Goal: Information Seeking & Learning: Learn about a topic

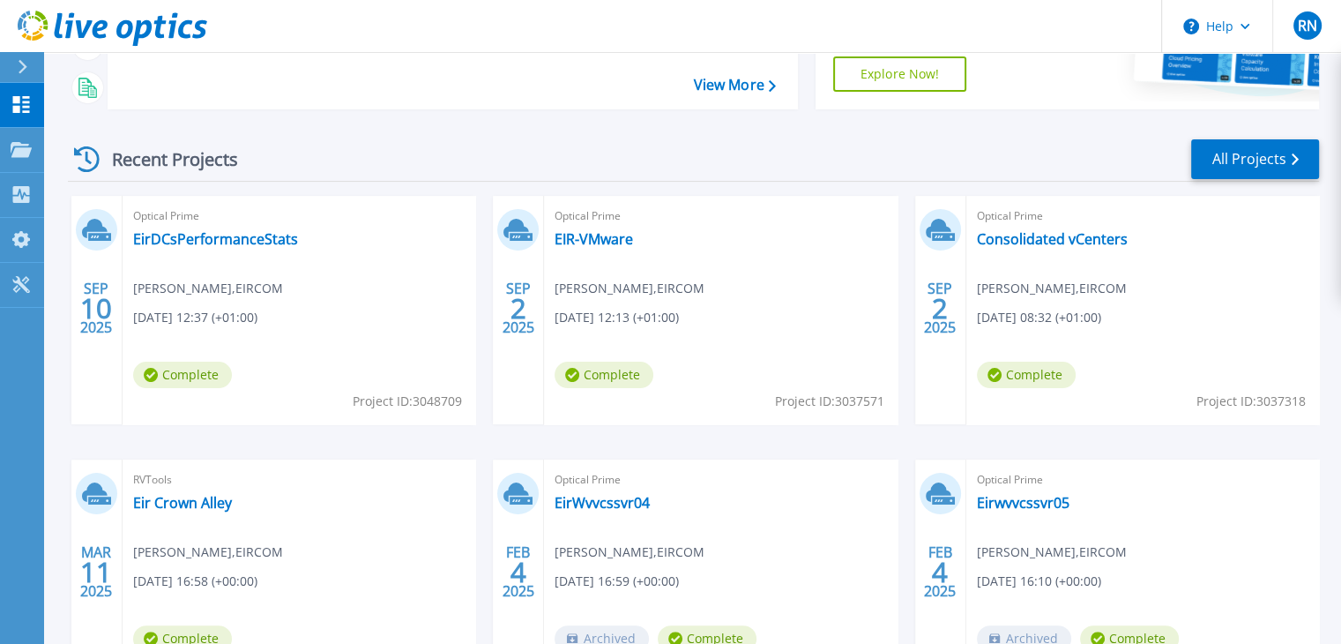
scroll to position [264, 0]
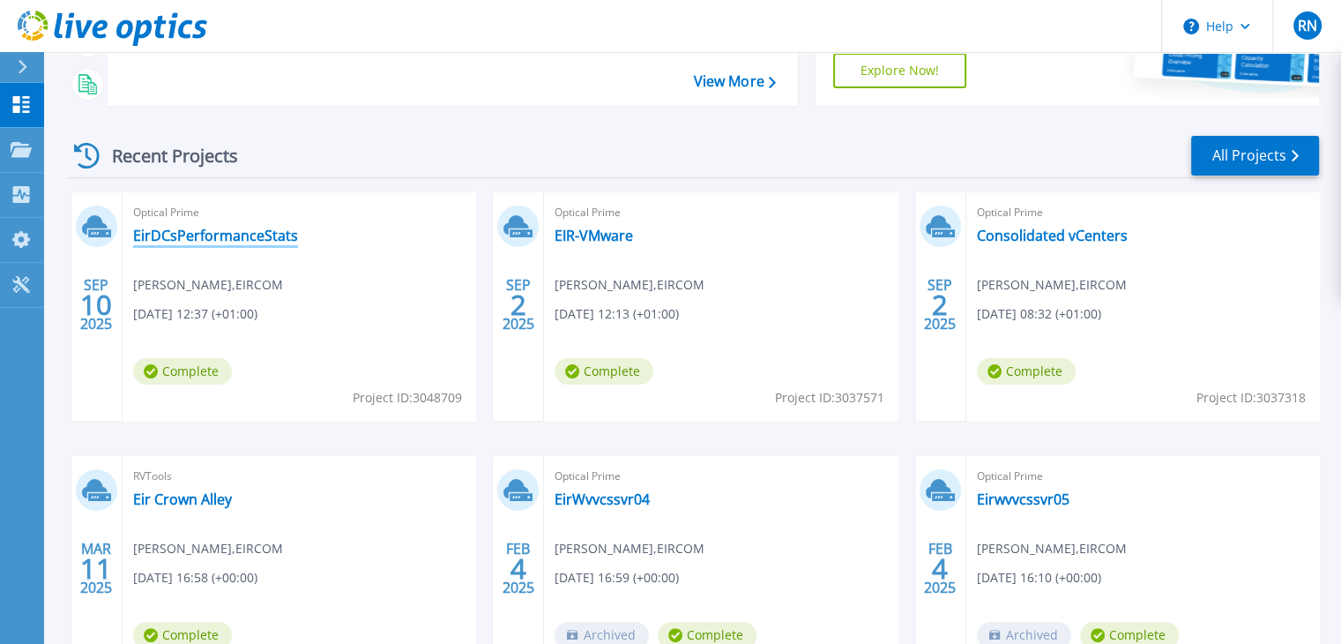
click at [242, 238] on link "EirDCsPerformanceStats" at bounding box center [215, 236] width 165 height 18
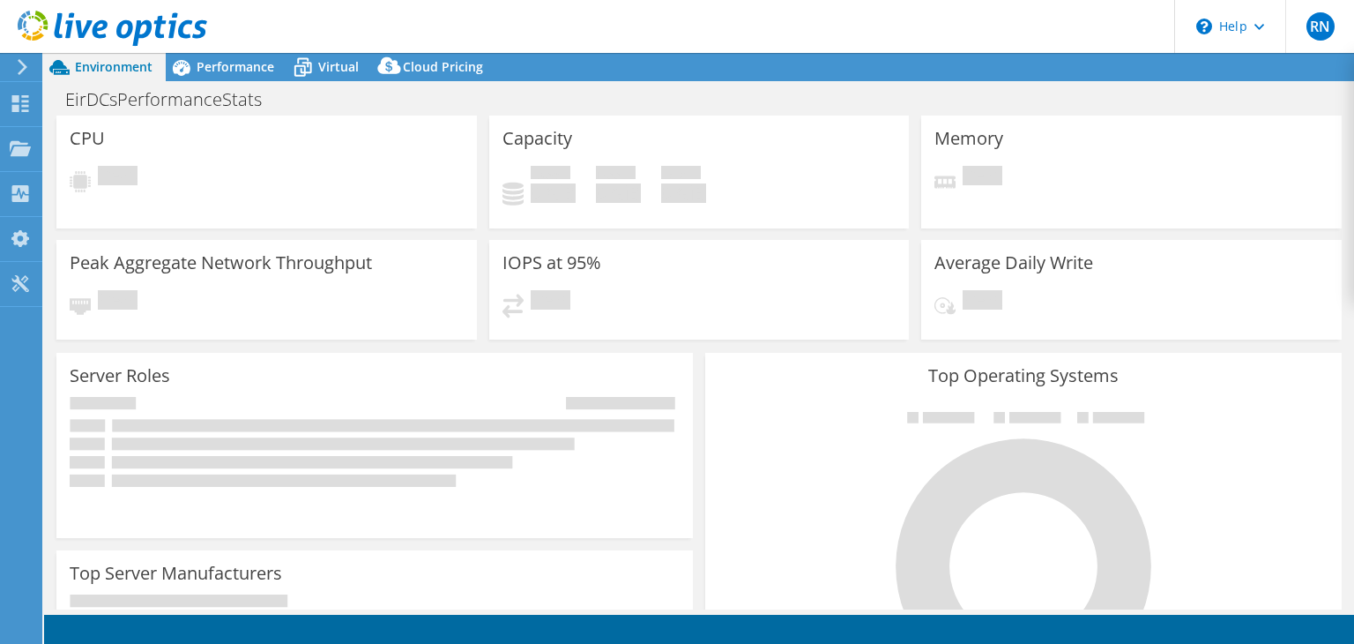
select select "USD"
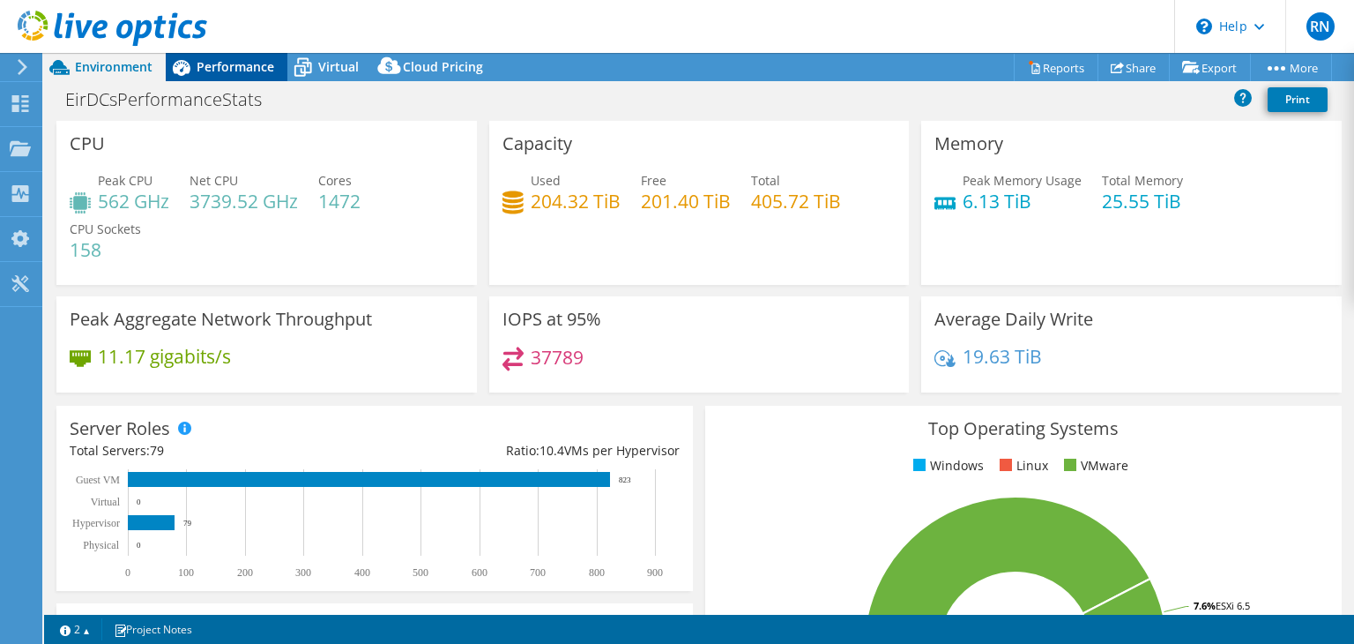
click at [236, 69] on span "Performance" at bounding box center [236, 66] width 78 height 17
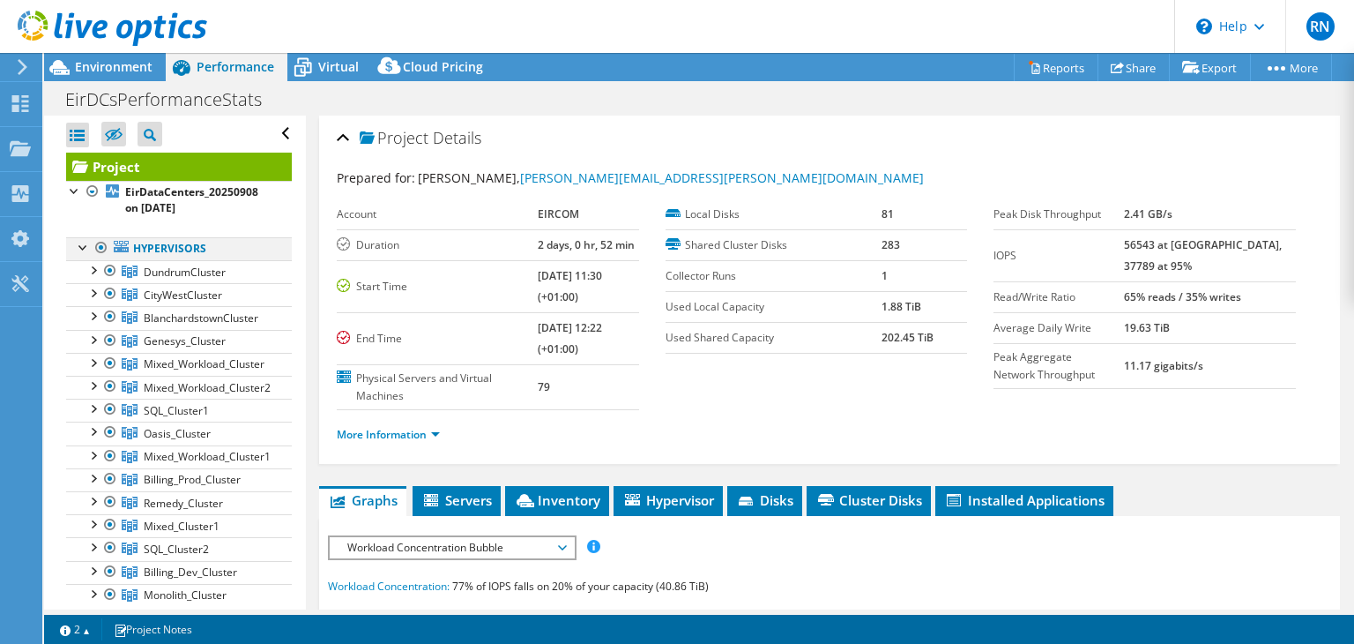
click at [79, 248] on div at bounding box center [84, 246] width 18 height 18
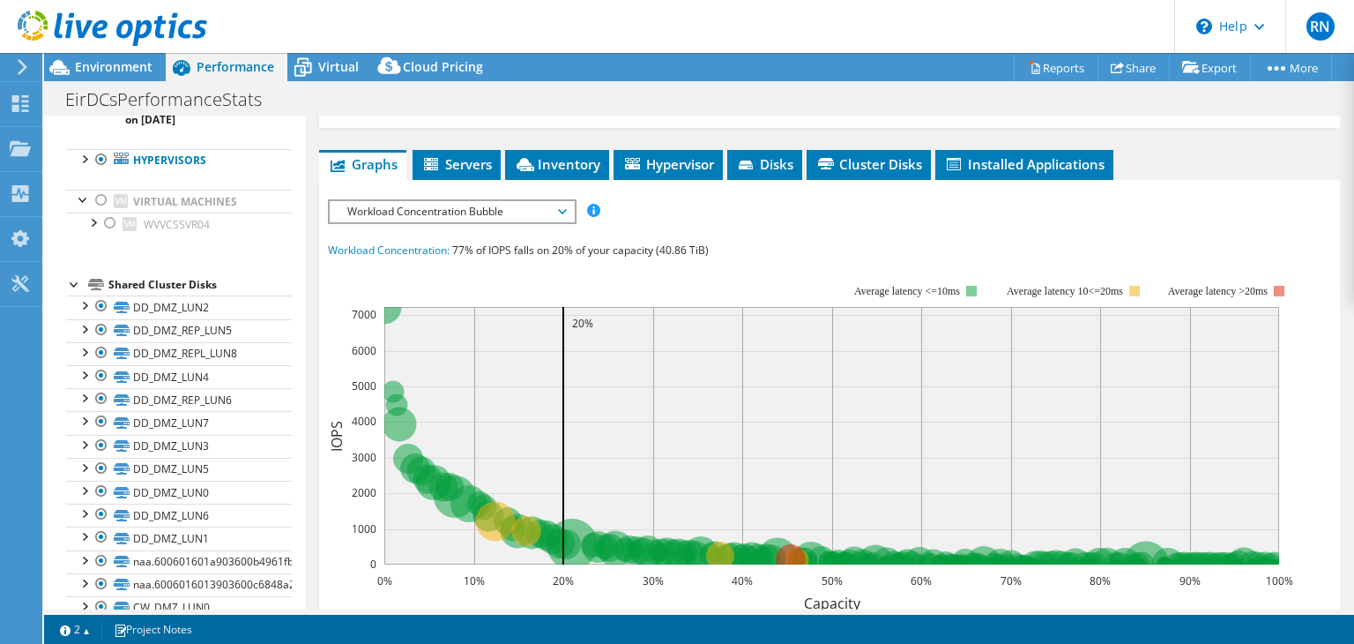
scroll to position [441, 0]
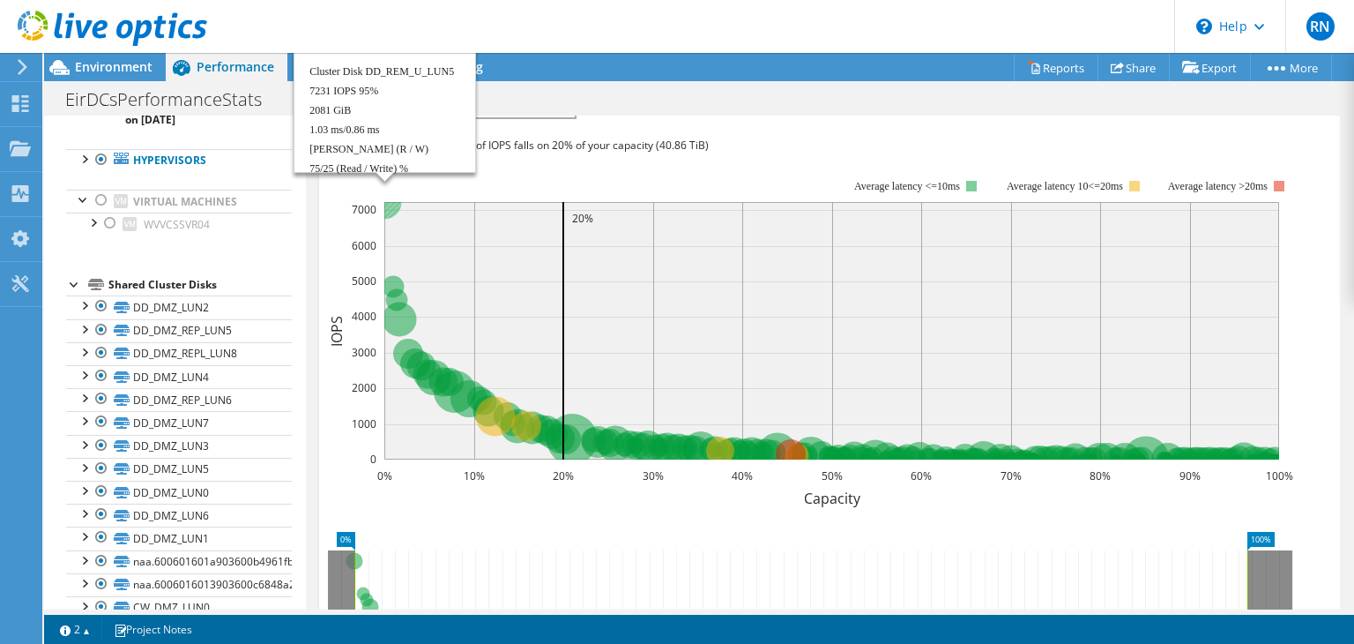
click at [391, 205] on circle at bounding box center [385, 201] width 34 height 34
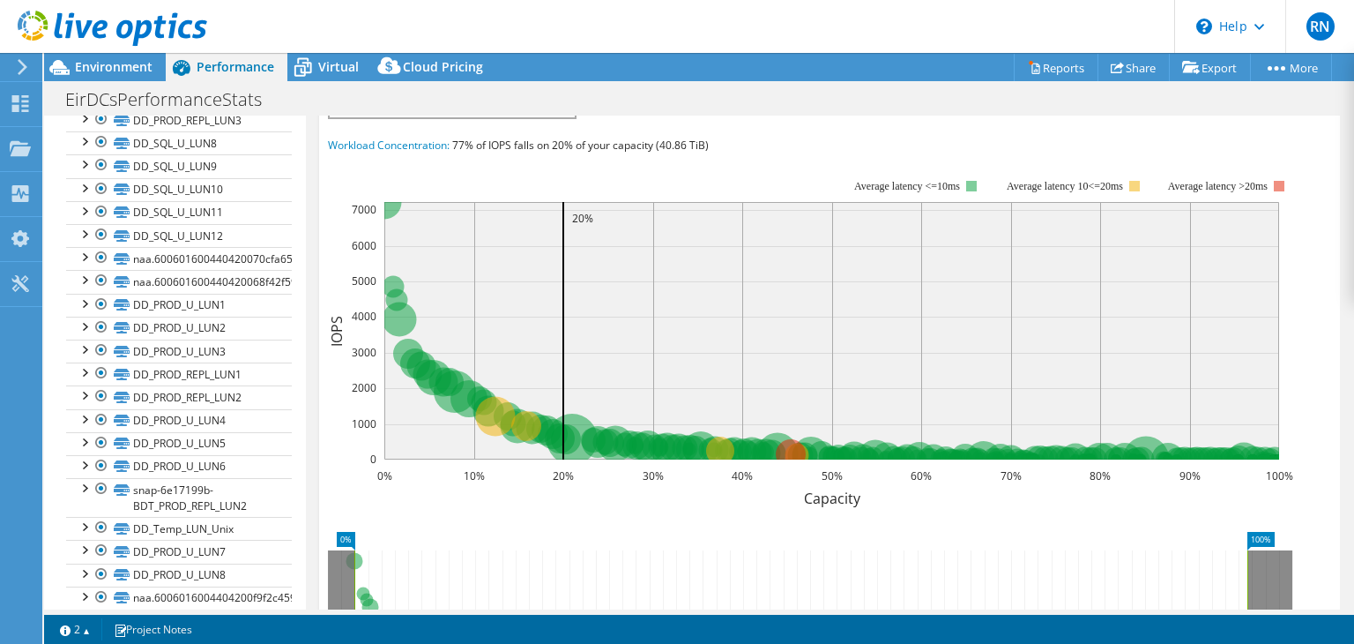
scroll to position [6298, 0]
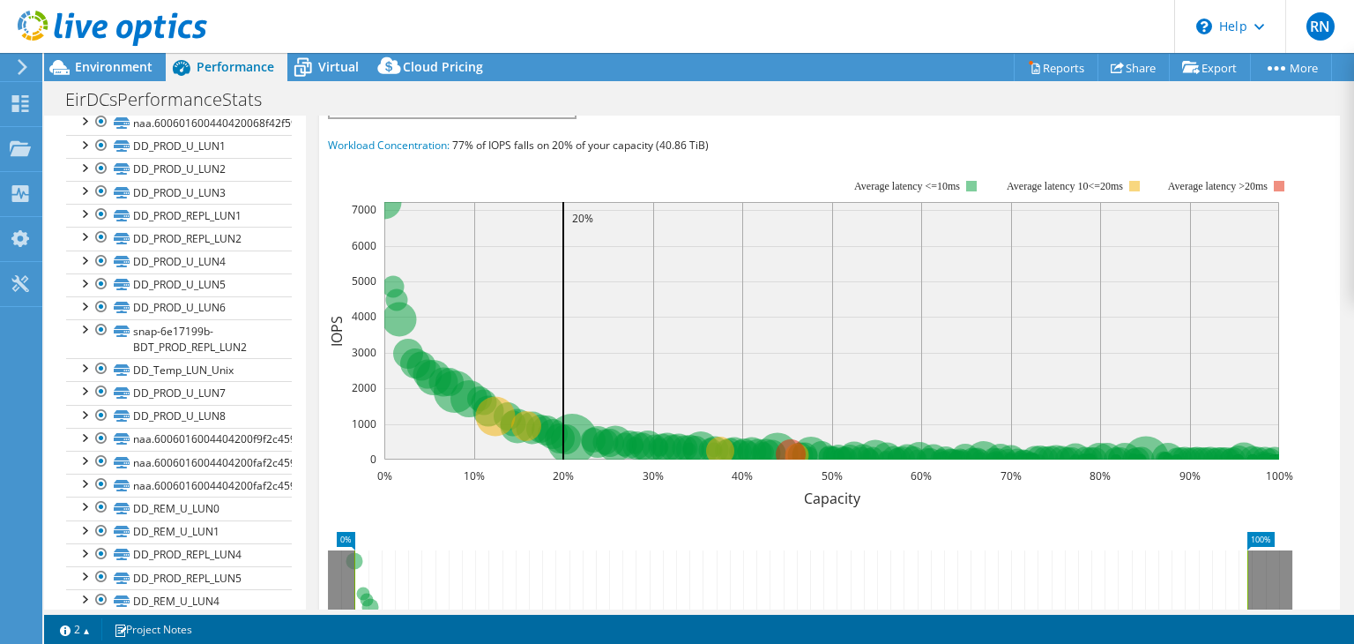
click at [89, 612] on div at bounding box center [84, 621] width 18 height 18
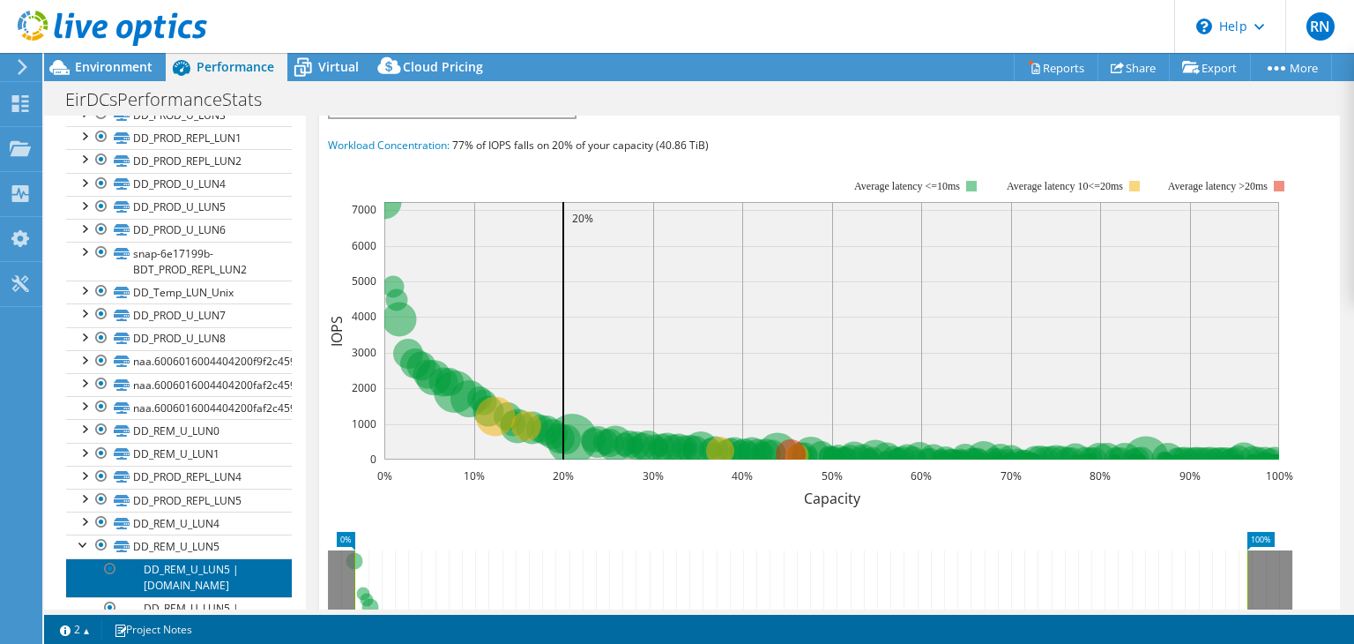
click at [184, 558] on link "DD_REM_U_LUN5 | [DOMAIN_NAME]" at bounding box center [179, 577] width 226 height 39
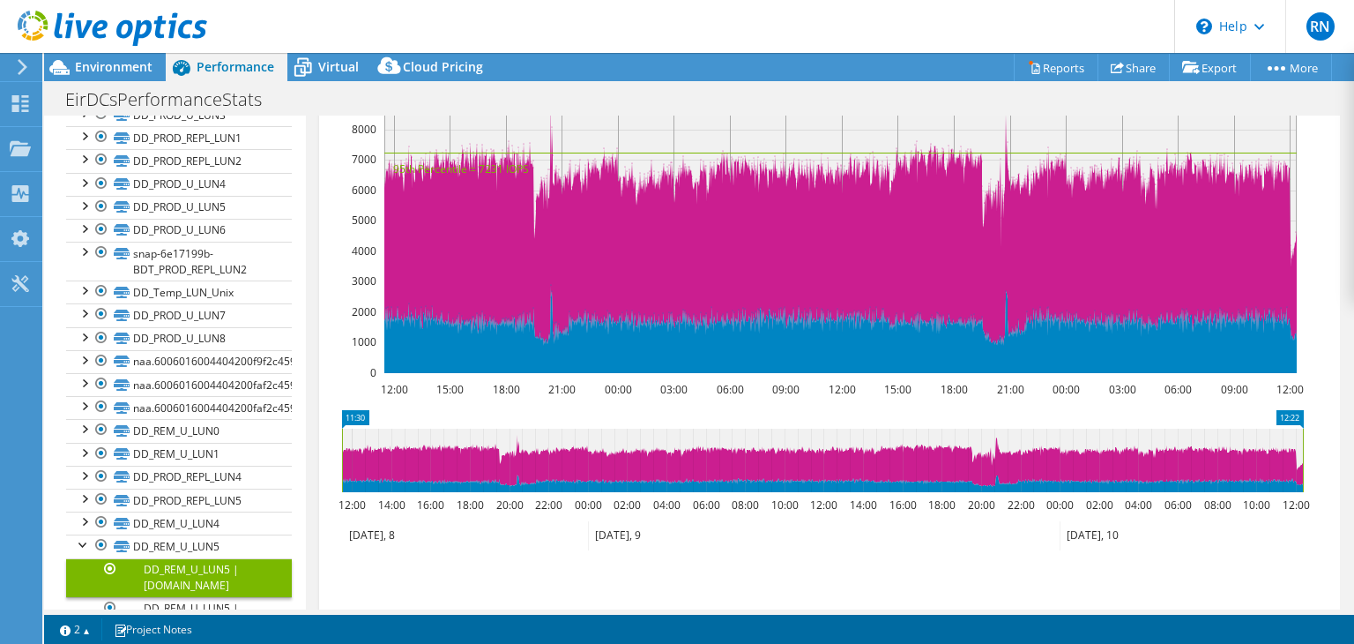
scroll to position [547, 0]
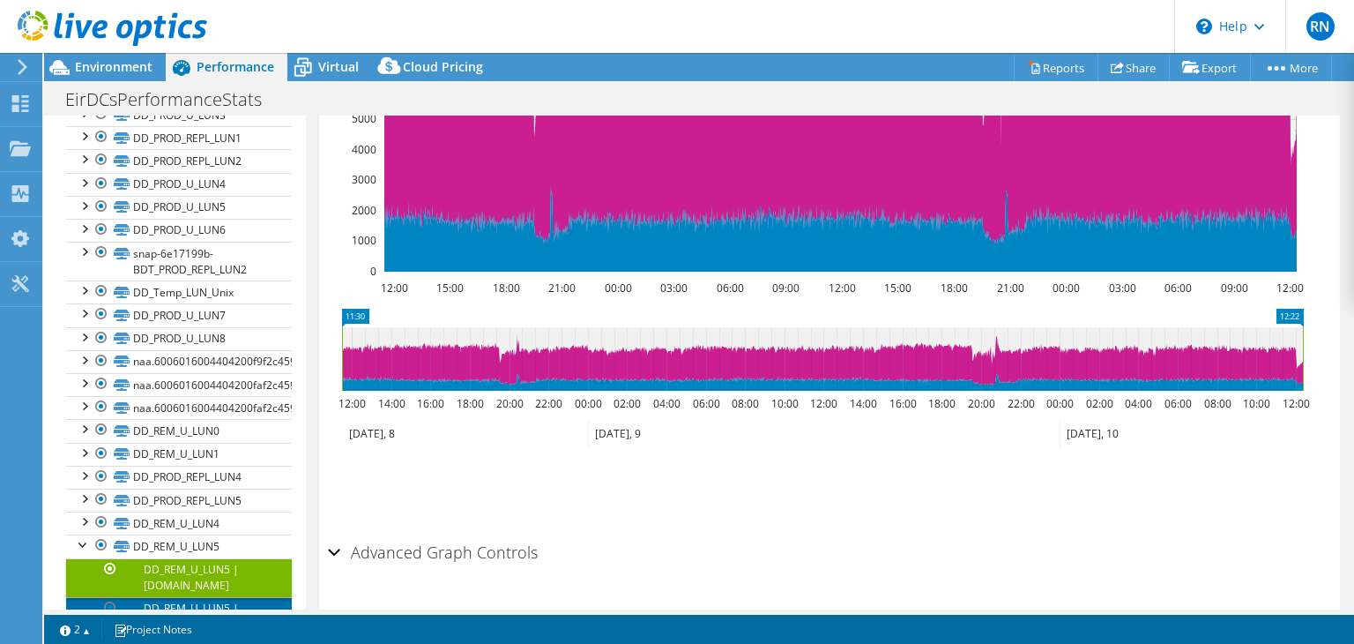
click at [213, 597] on link "DD_REM_U_LUN5 | [DOMAIN_NAME]" at bounding box center [179, 616] width 226 height 39
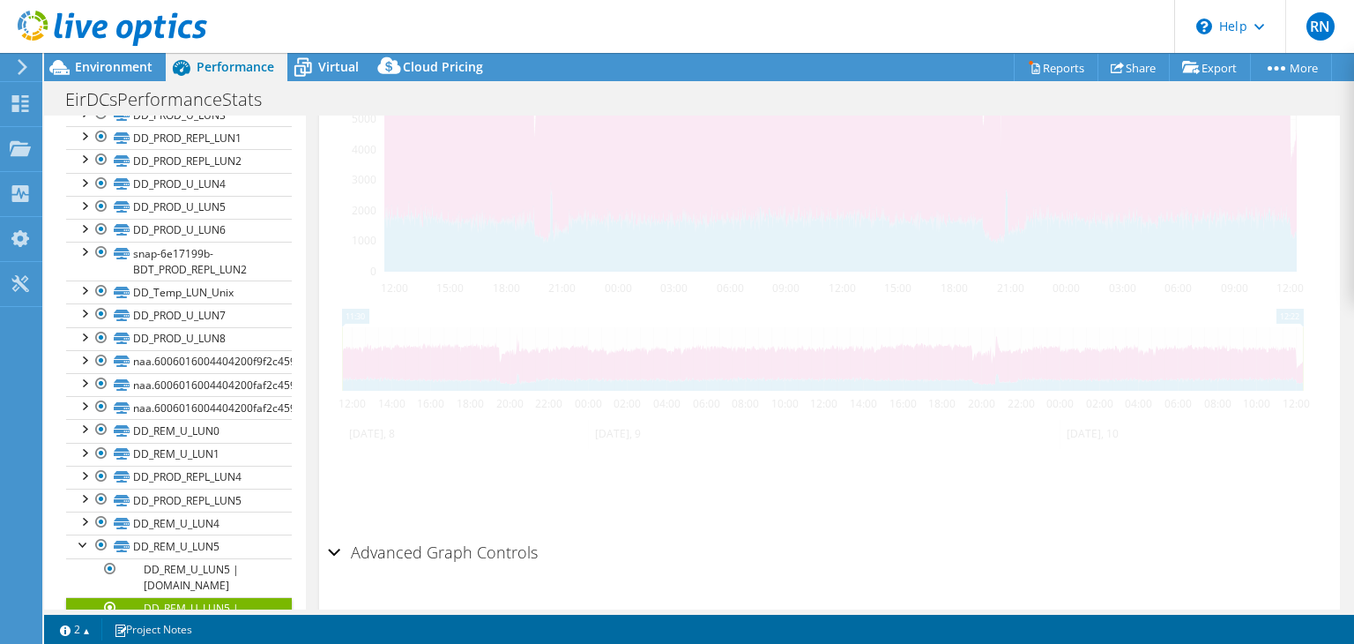
scroll to position [542, 0]
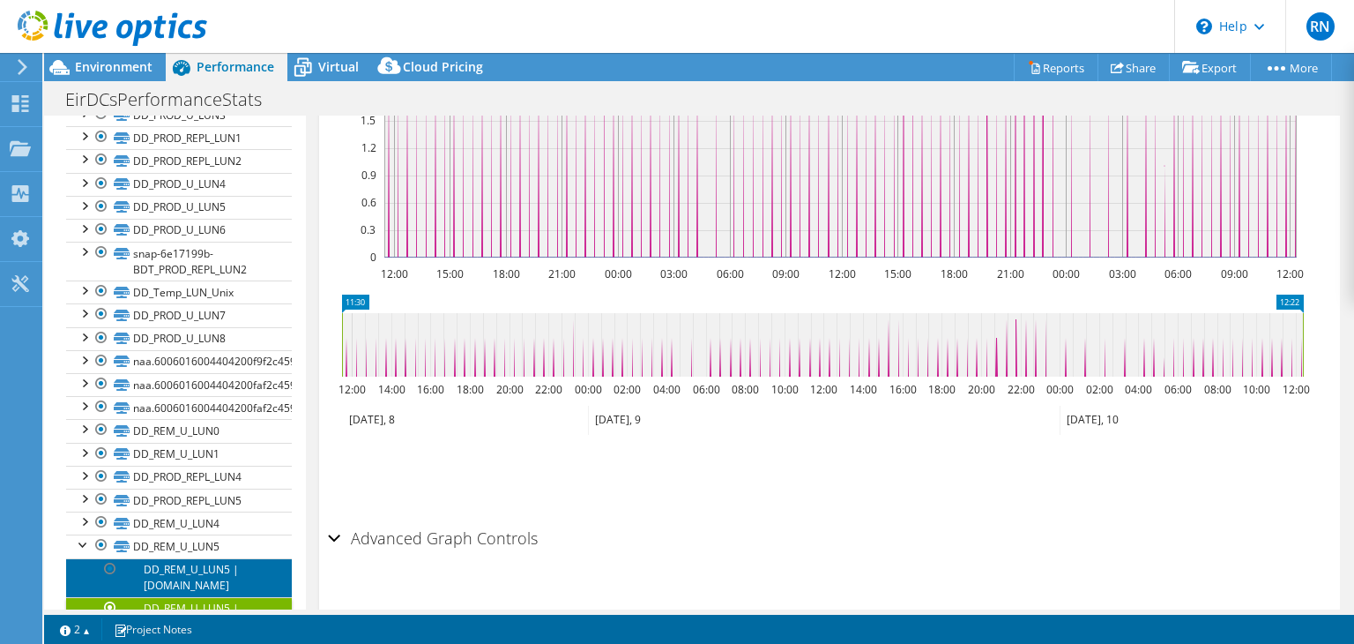
click at [157, 558] on link "DD_REM_U_LUN5 | [DOMAIN_NAME]" at bounding box center [179, 577] width 226 height 39
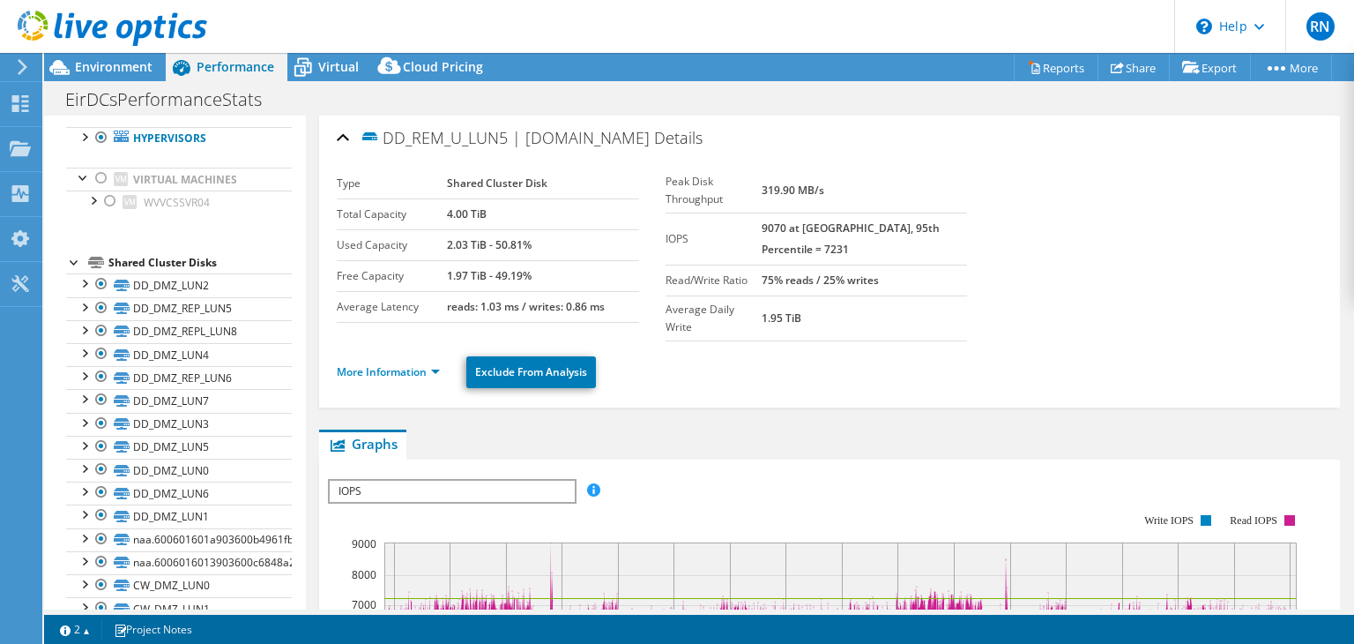
scroll to position [0, 0]
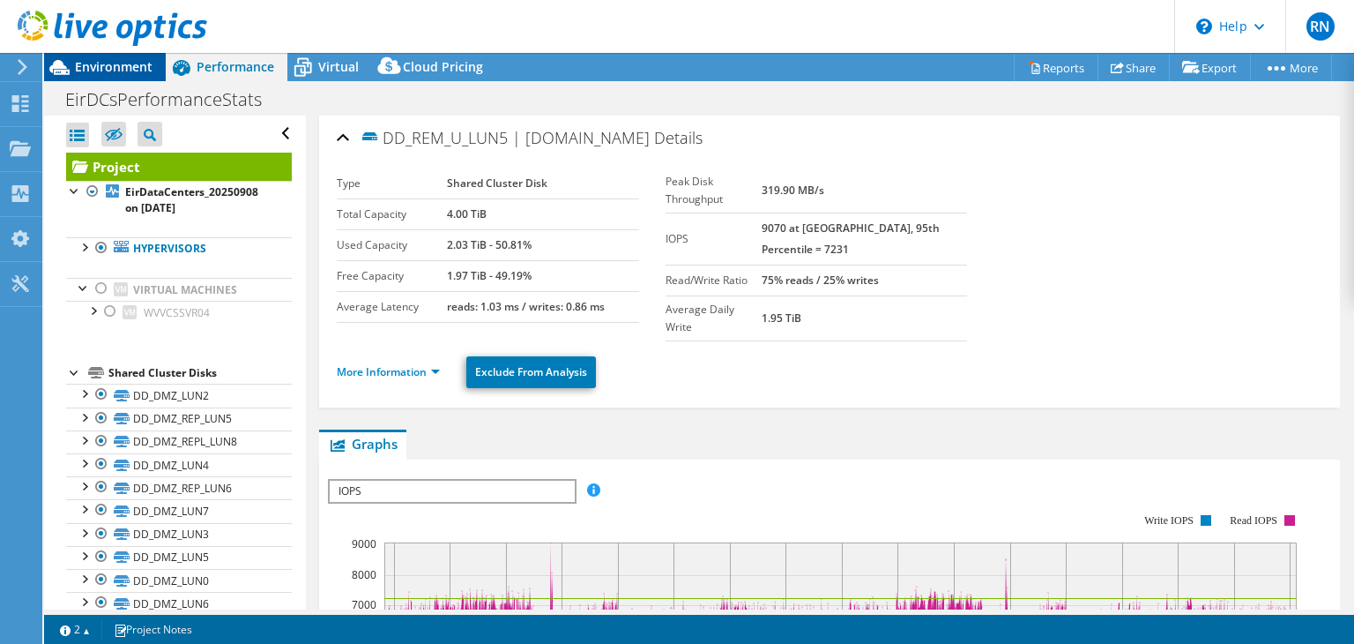
click at [109, 70] on span "Environment" at bounding box center [114, 66] width 78 height 17
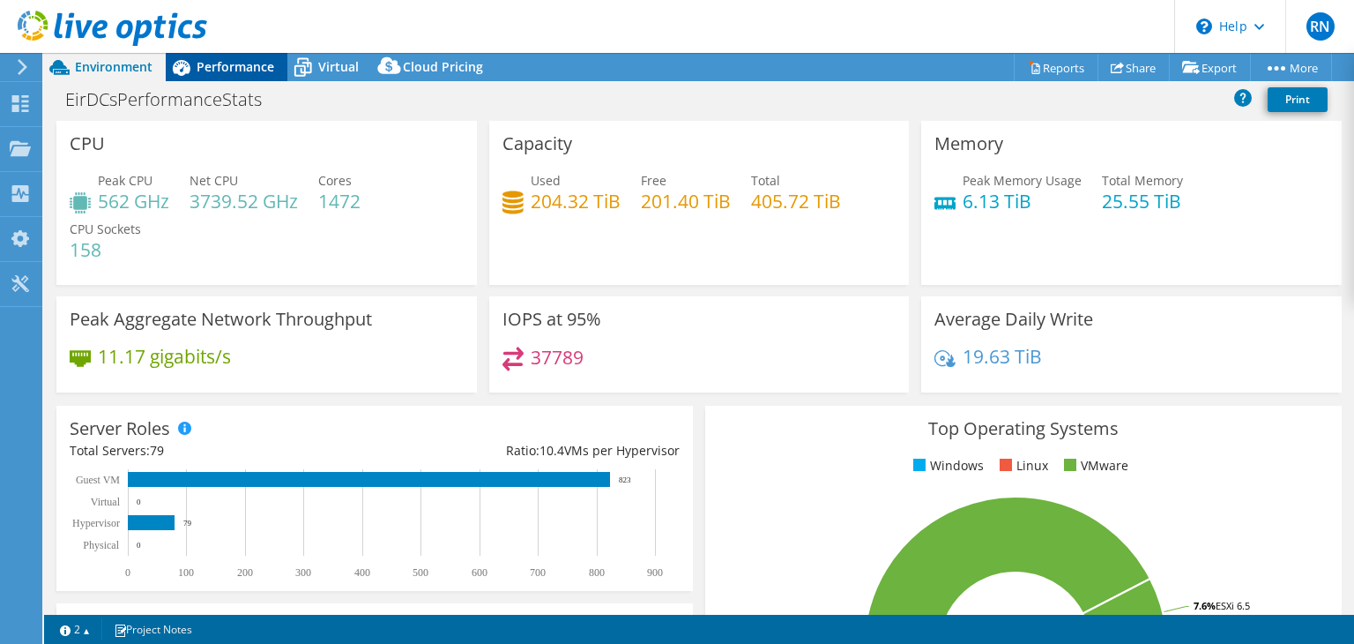
click at [235, 63] on span "Performance" at bounding box center [236, 66] width 78 height 17
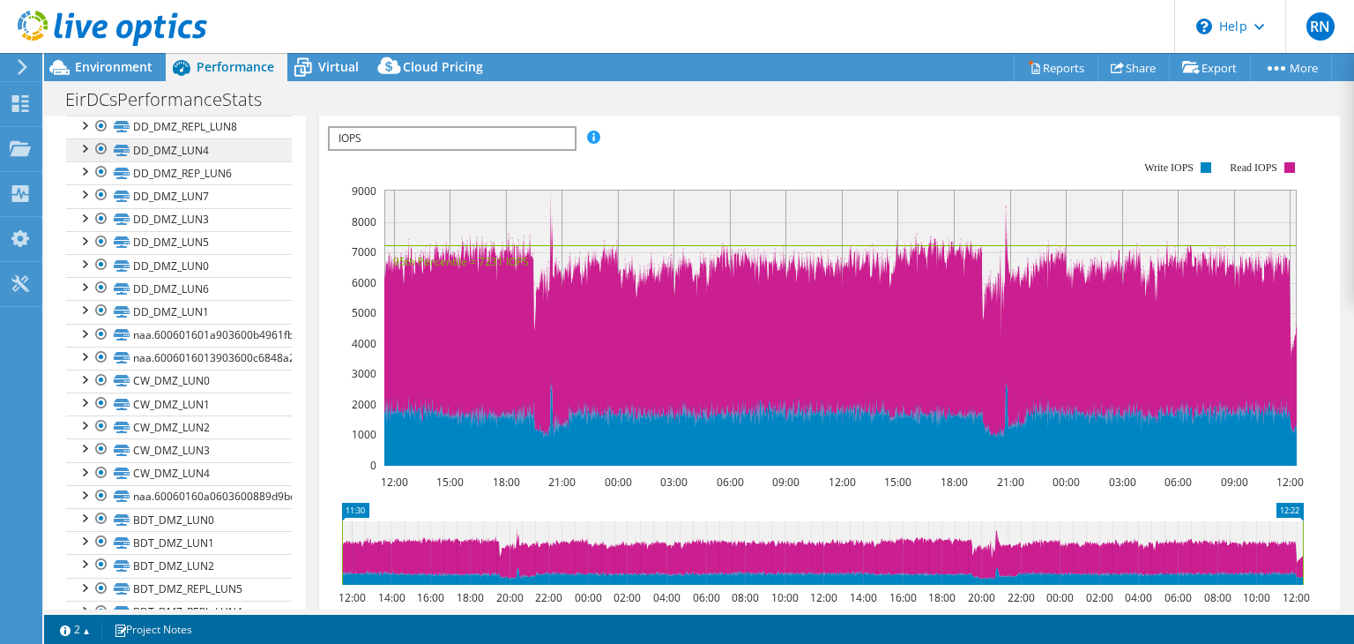
scroll to position [353, 0]
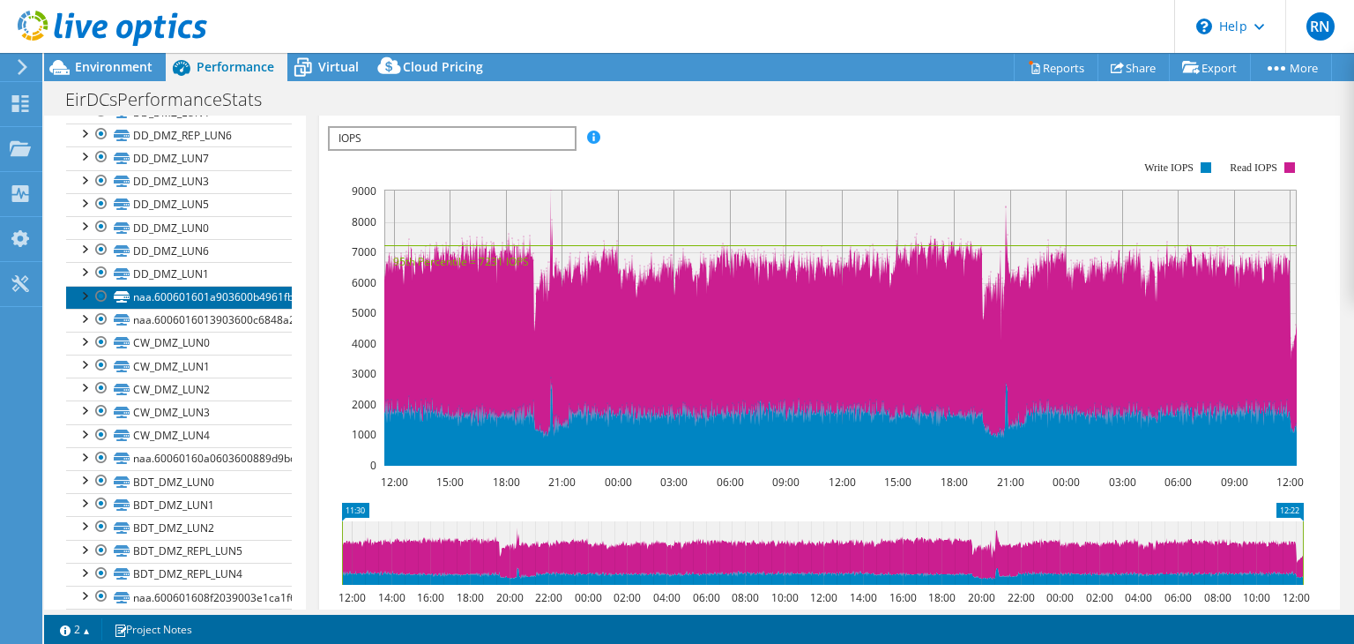
click at [188, 290] on link "naa.600601601a903600b4961fb5fc32e611" at bounding box center [179, 297] width 226 height 23
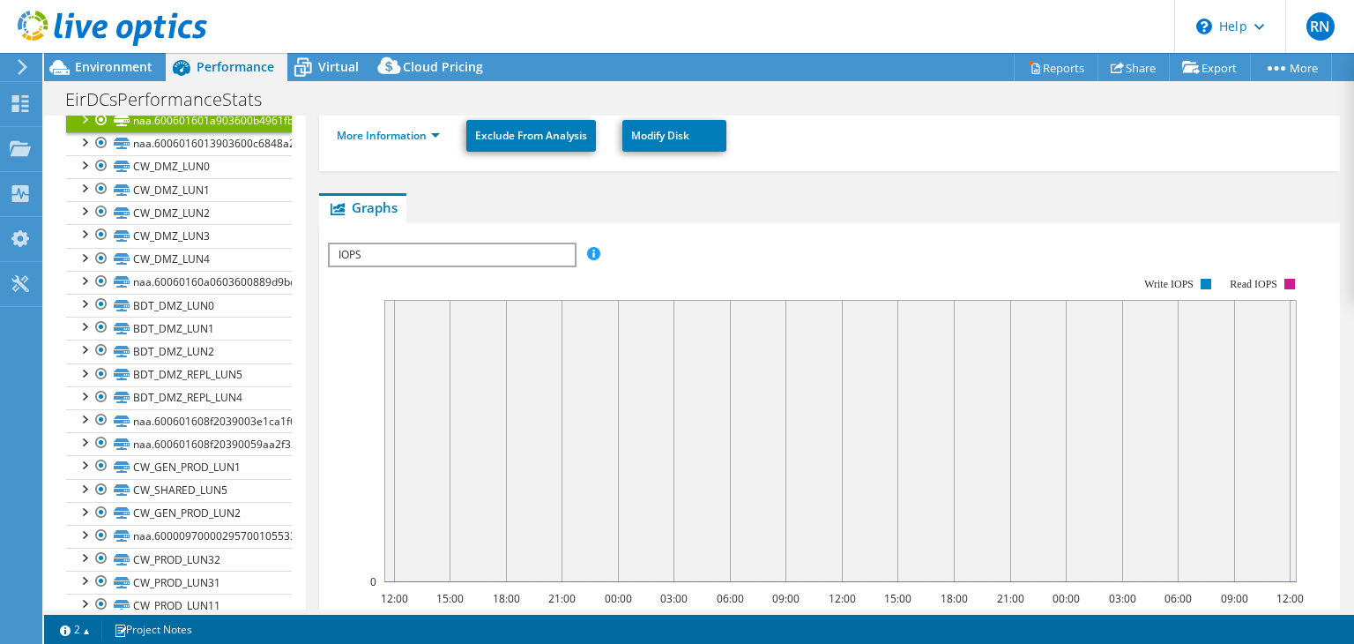
scroll to position [15, 0]
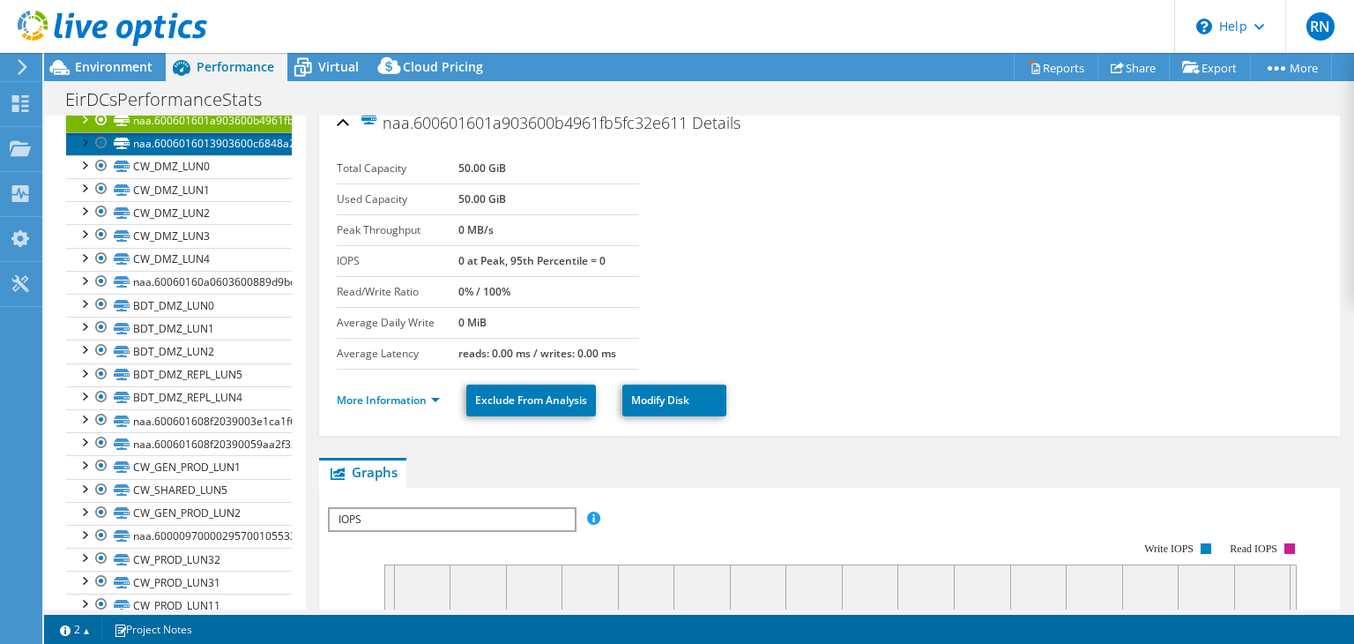
click at [182, 143] on link "naa.6006016013903600c6848a266712e811" at bounding box center [179, 143] width 226 height 23
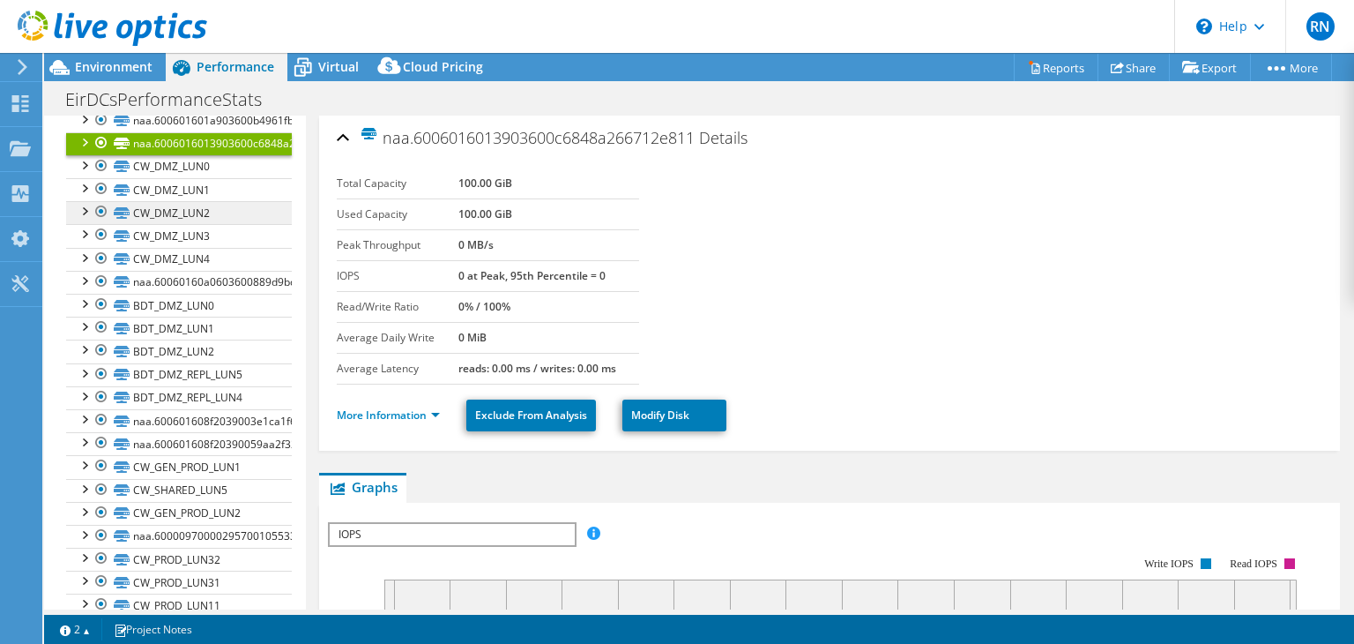
scroll to position [617, 0]
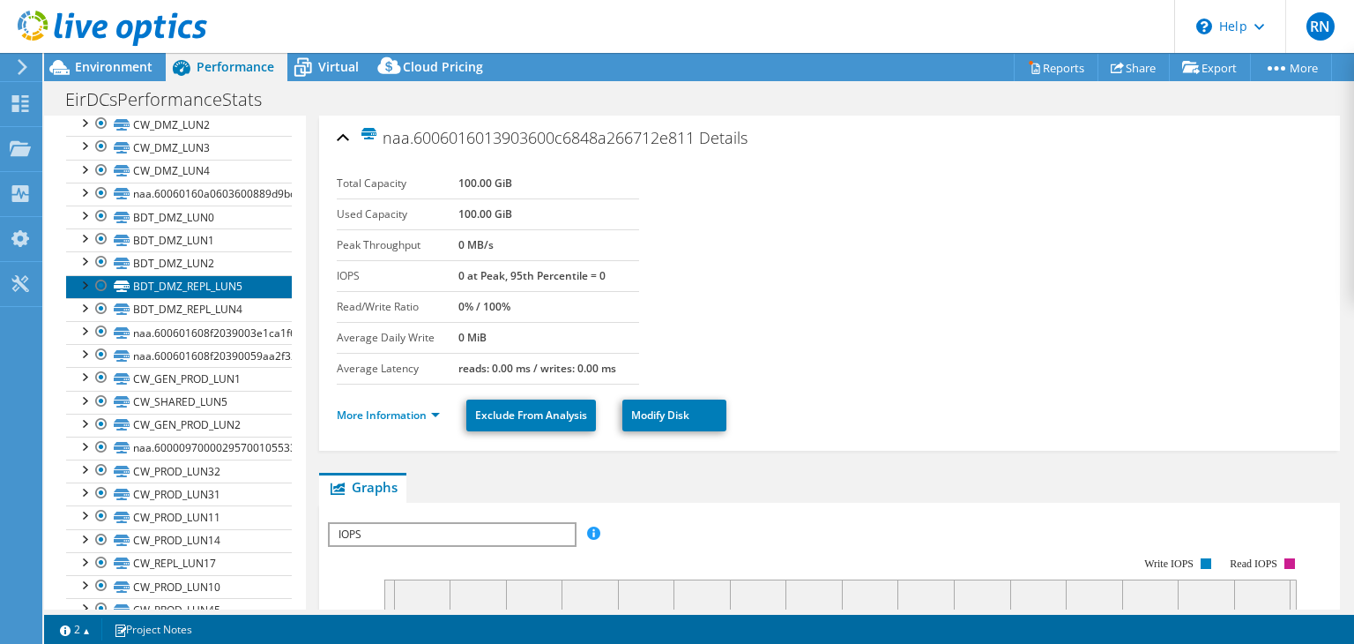
click at [234, 283] on link "BDT_DMZ_REPL_LUN5" at bounding box center [179, 286] width 226 height 23
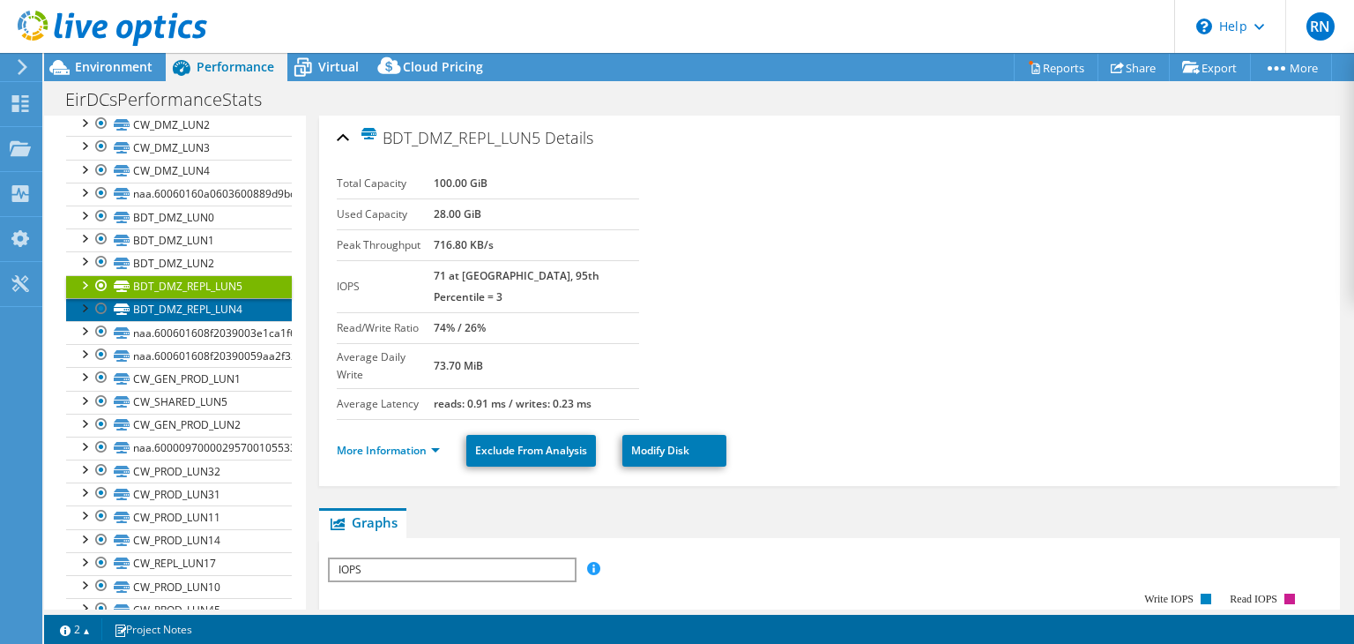
click at [217, 308] on link "BDT_DMZ_REPL_LUN4" at bounding box center [179, 309] width 226 height 23
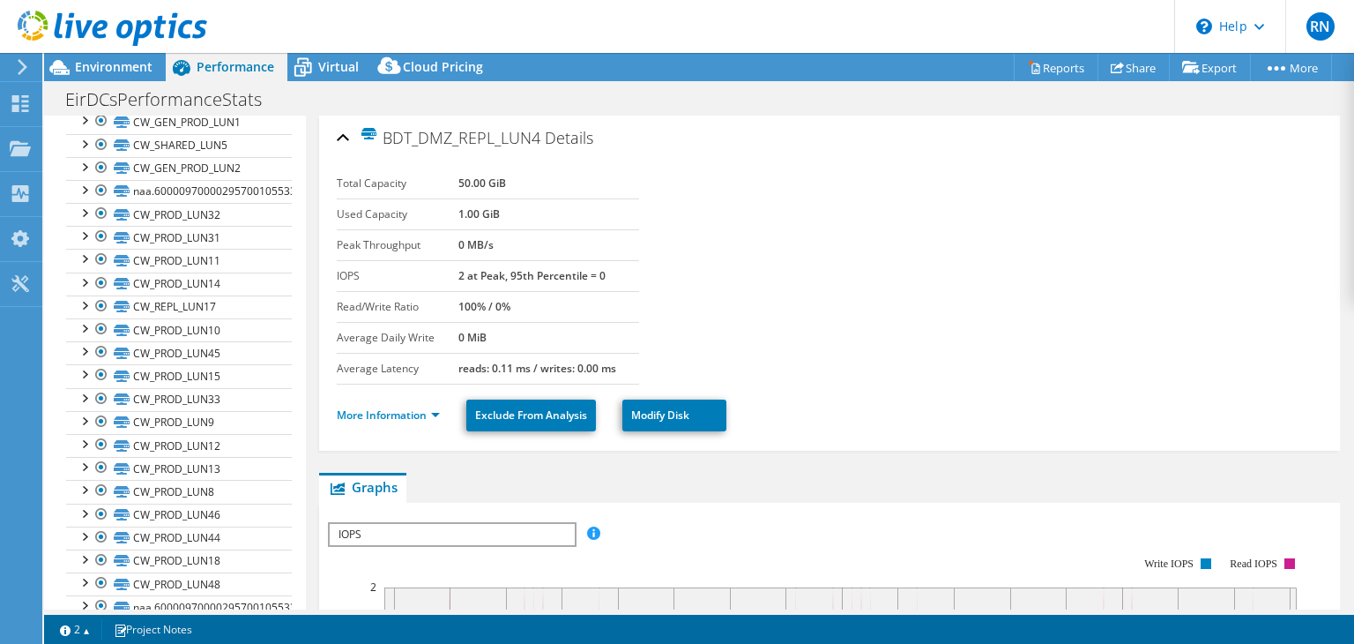
scroll to position [882, 0]
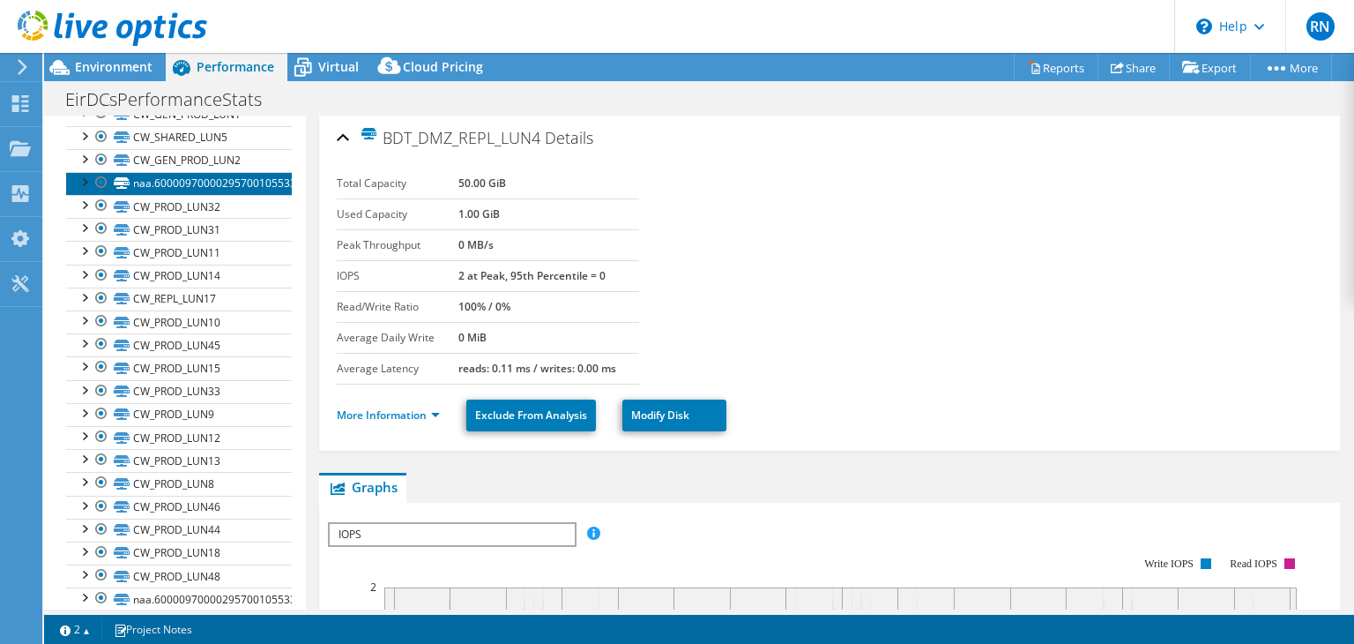
click at [190, 175] on link "naa.60000970000295700105533030303534" at bounding box center [179, 183] width 226 height 23
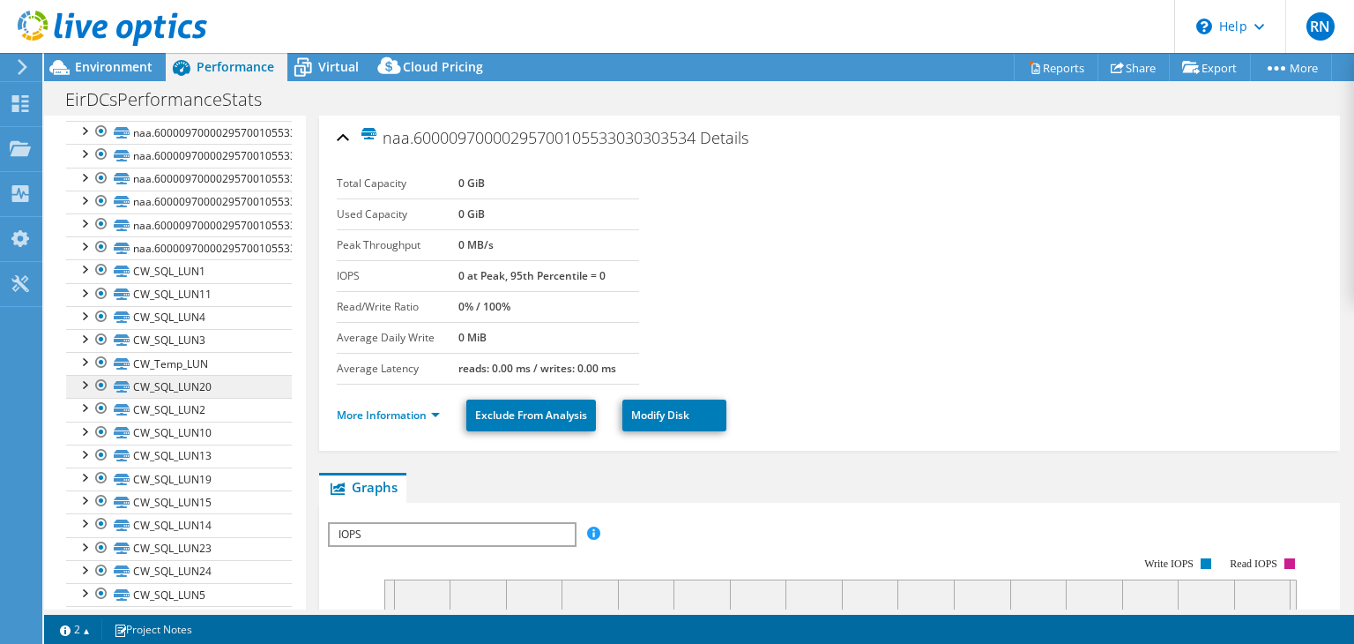
scroll to position [1851, 0]
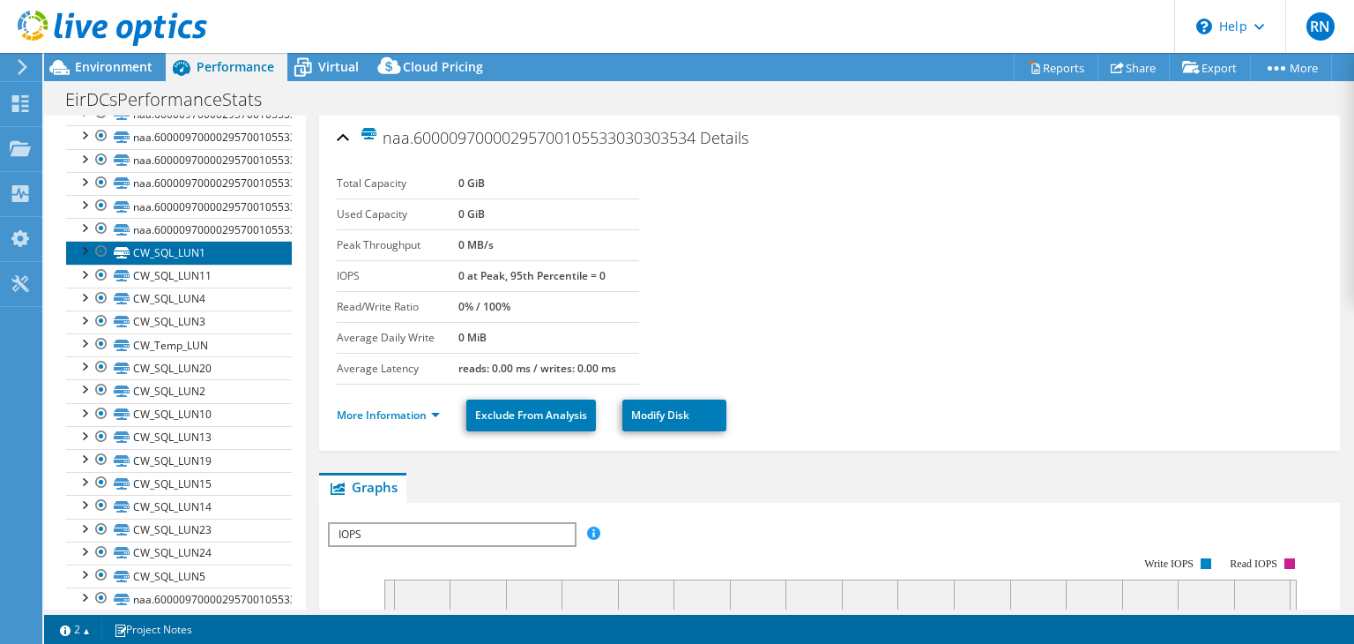
click at [220, 241] on link "CW_SQL_LUN1" at bounding box center [179, 252] width 226 height 23
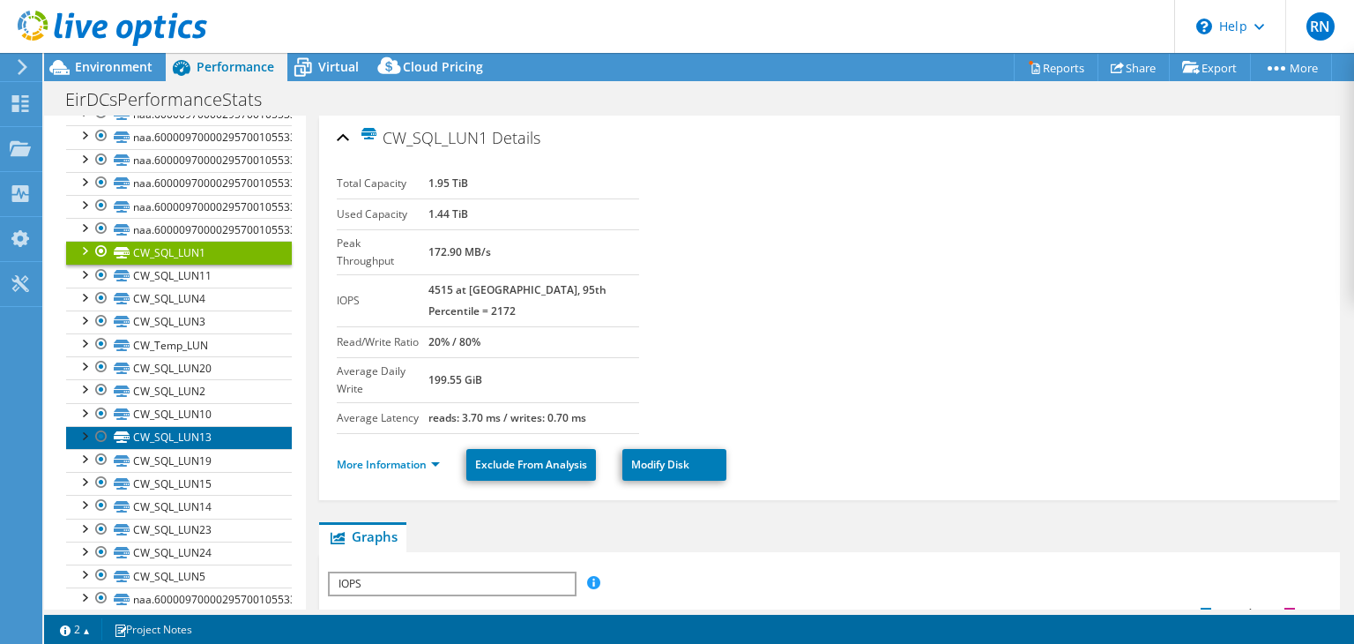
click at [209, 426] on link "CW_SQL_LUN13" at bounding box center [179, 437] width 226 height 23
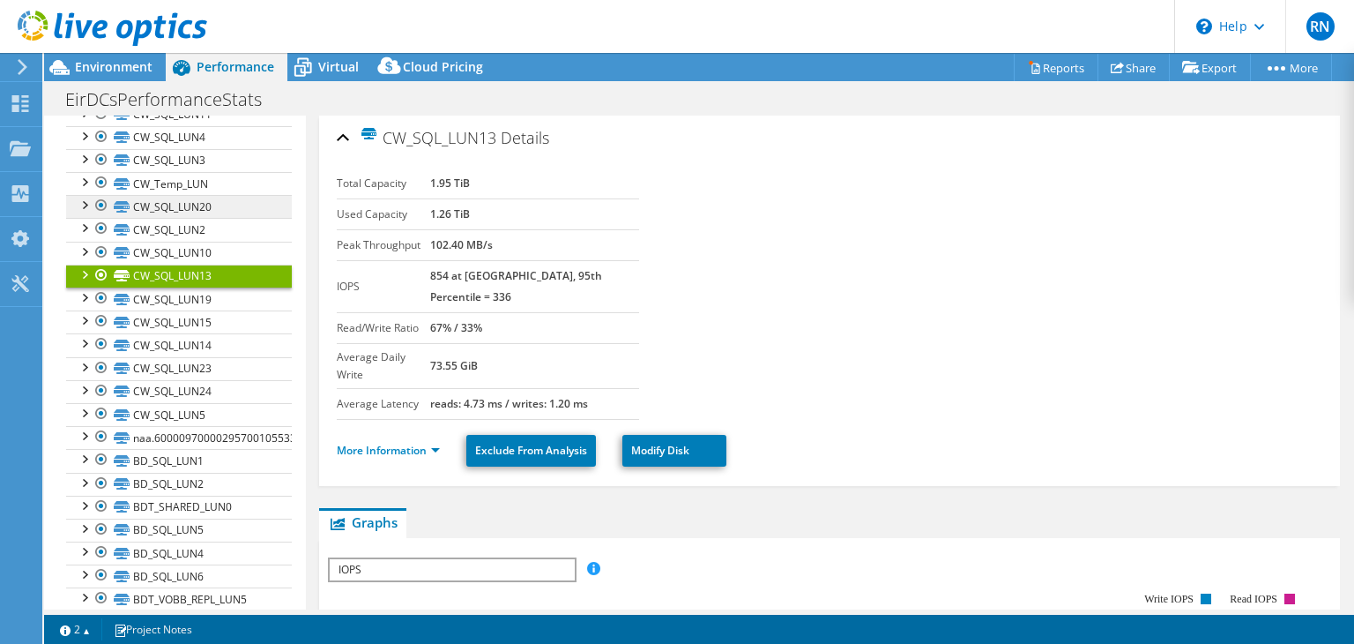
scroll to position [2028, 0]
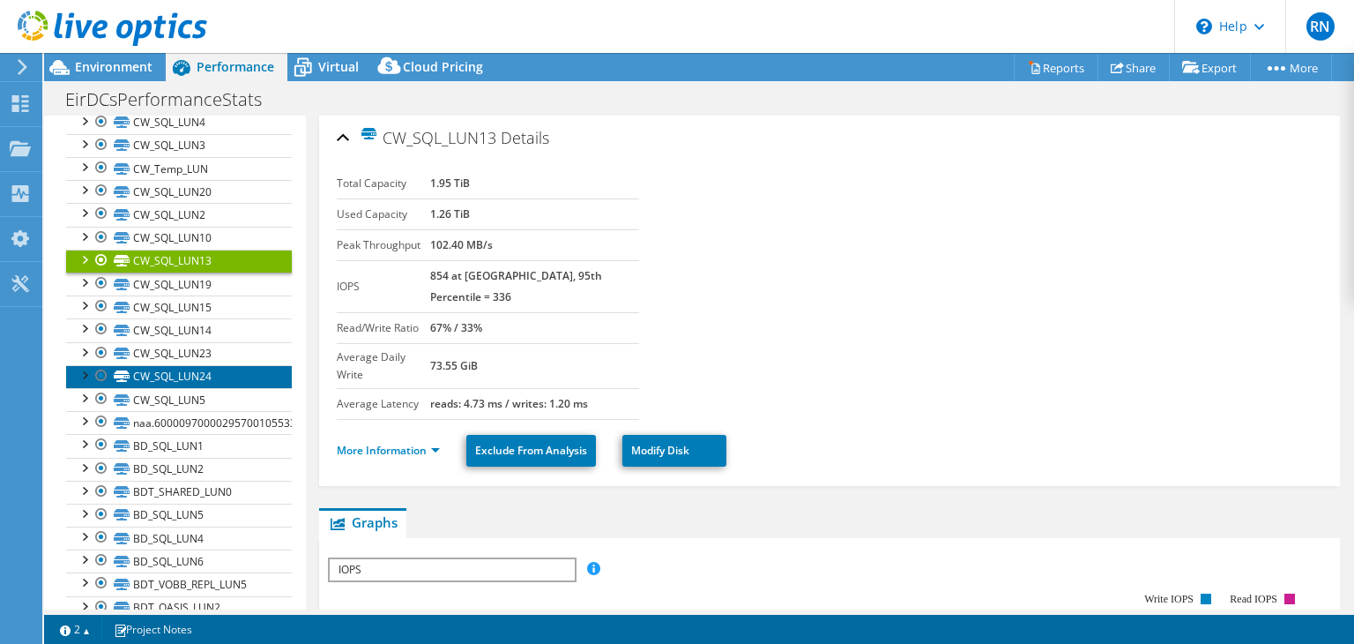
click at [229, 365] on link "CW_SQL_LUN24" at bounding box center [179, 376] width 226 height 23
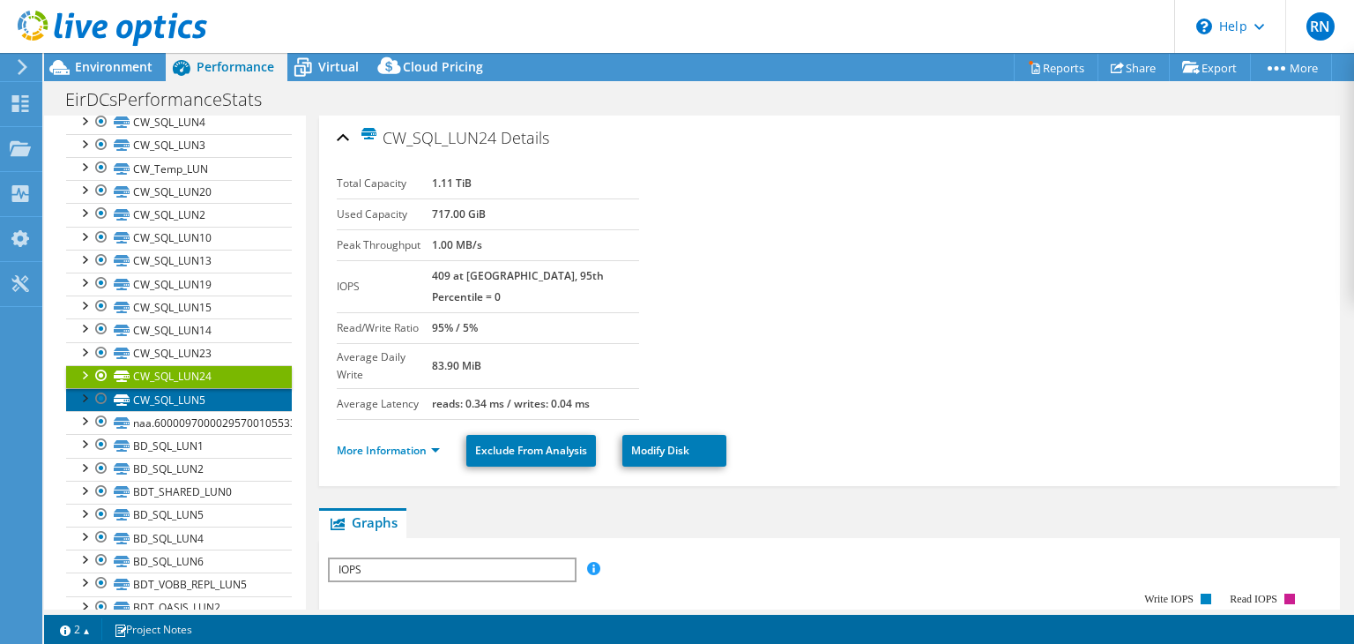
click at [210, 388] on link "CW_SQL_LUN5" at bounding box center [179, 399] width 226 height 23
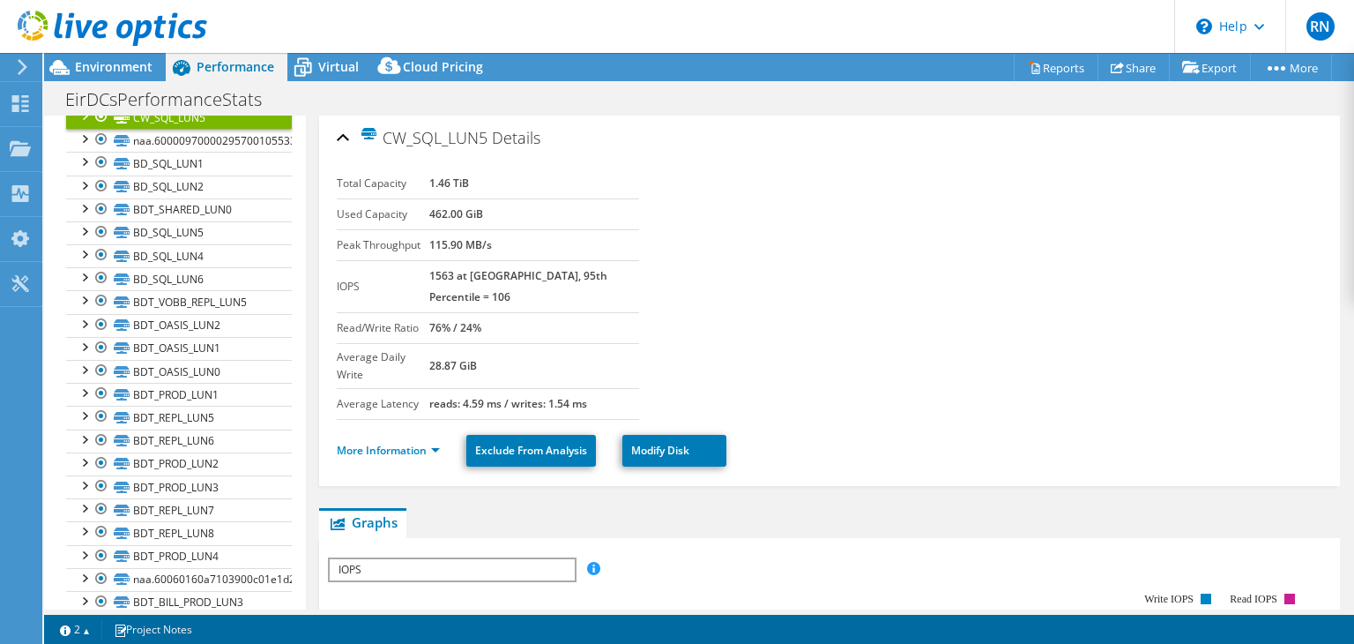
scroll to position [2204, 0]
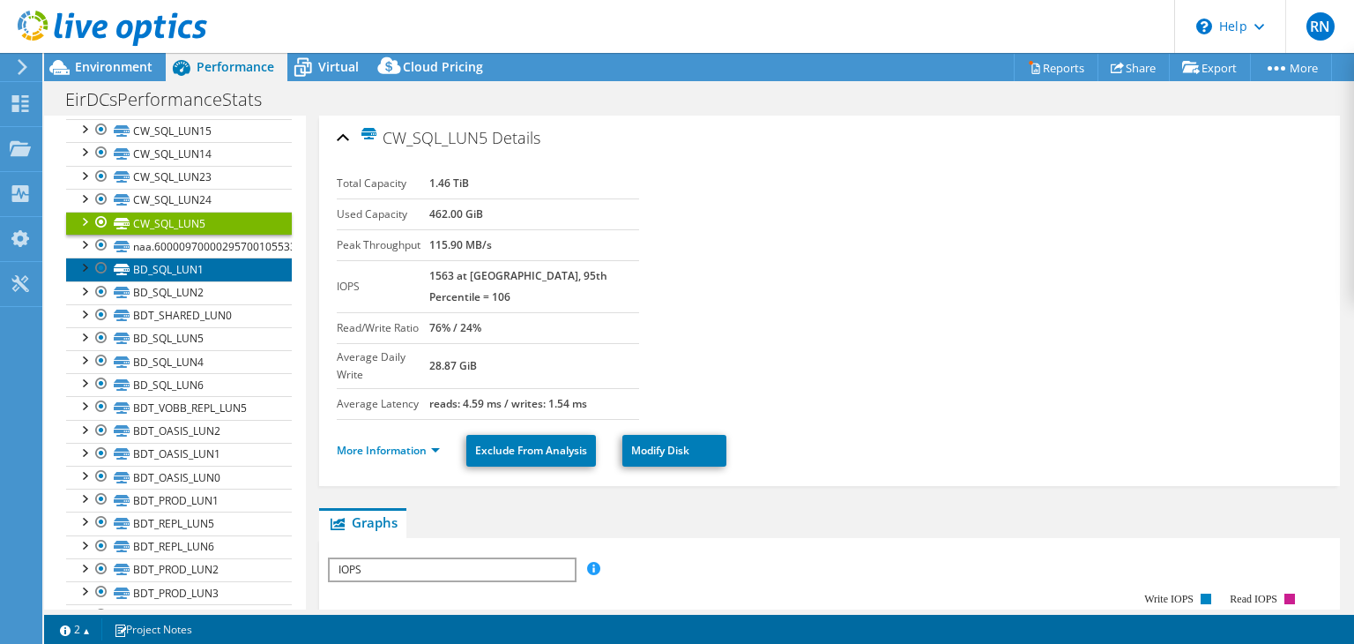
click at [194, 257] on link "BD_SQL_LUN1" at bounding box center [179, 268] width 226 height 23
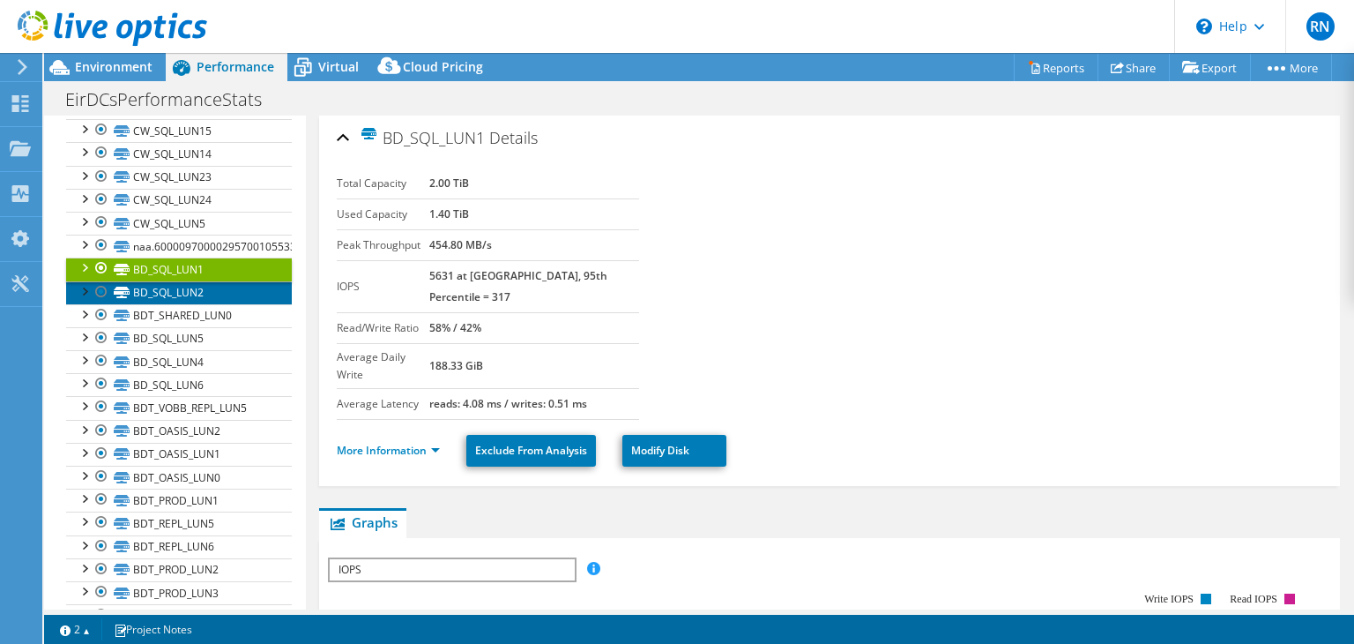
click at [206, 281] on link "BD_SQL_LUN2" at bounding box center [179, 292] width 226 height 23
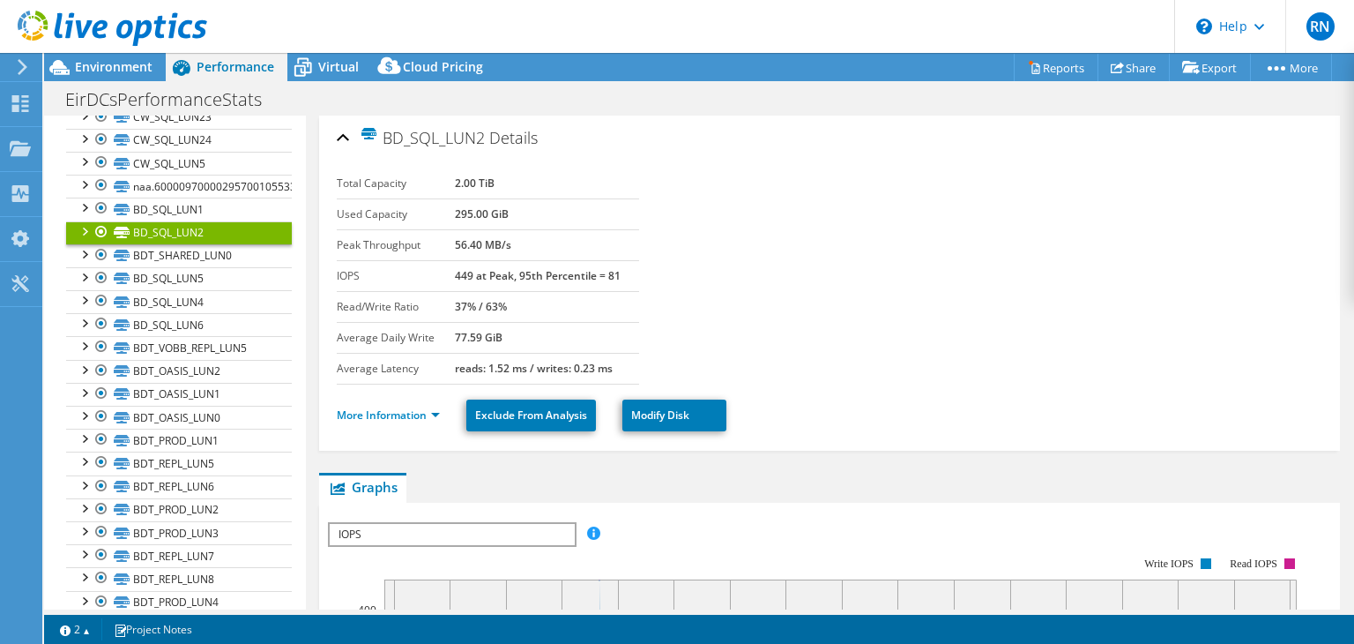
scroll to position [2292, 0]
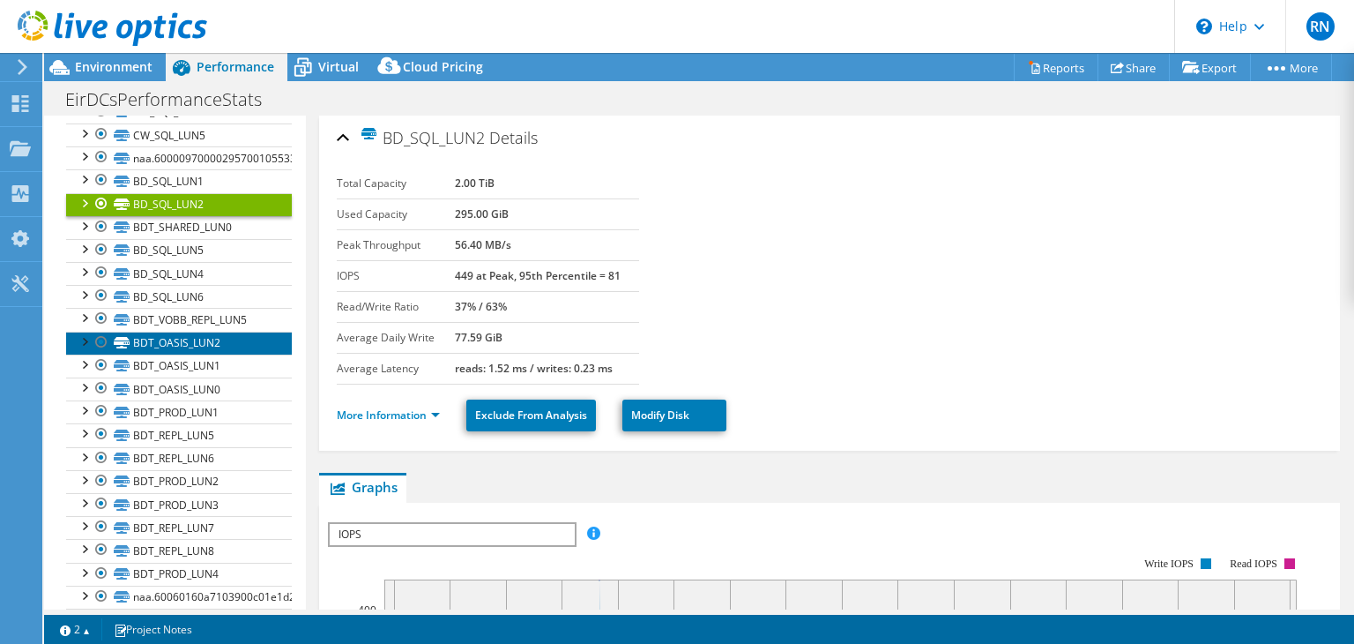
click at [229, 332] on link "BDT_OASIS_LUN2" at bounding box center [179, 342] width 226 height 23
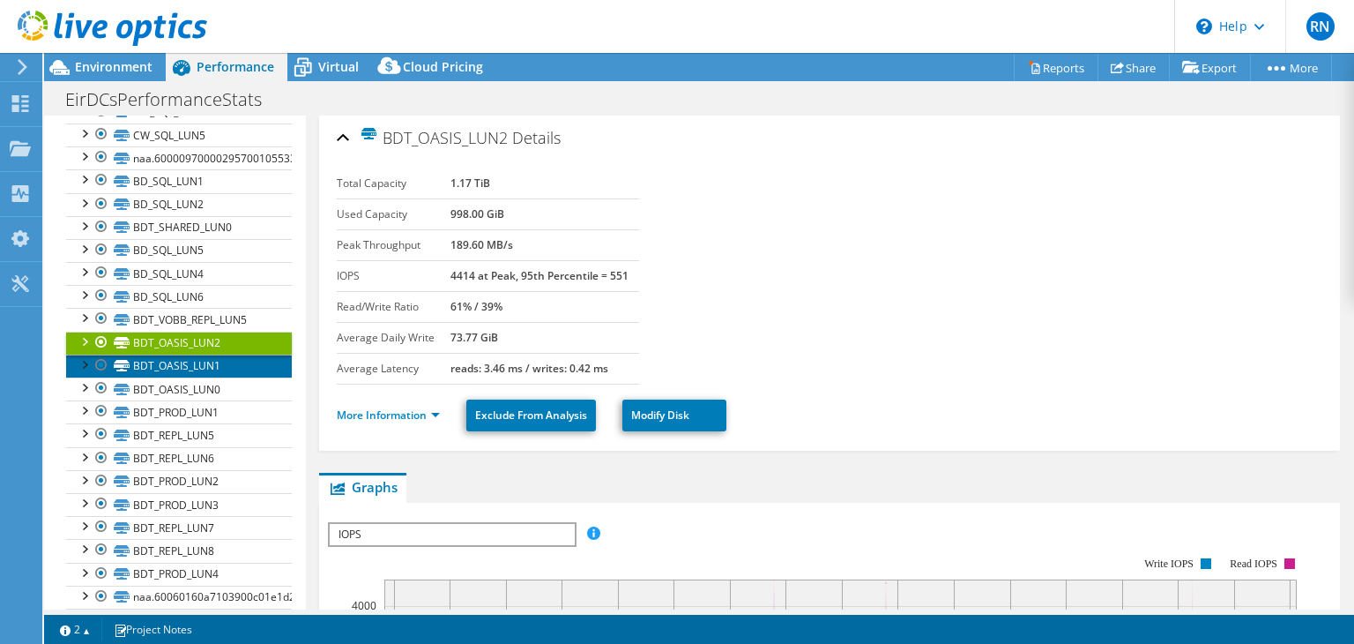
click at [219, 354] on link "BDT_OASIS_LUN1" at bounding box center [179, 365] width 226 height 23
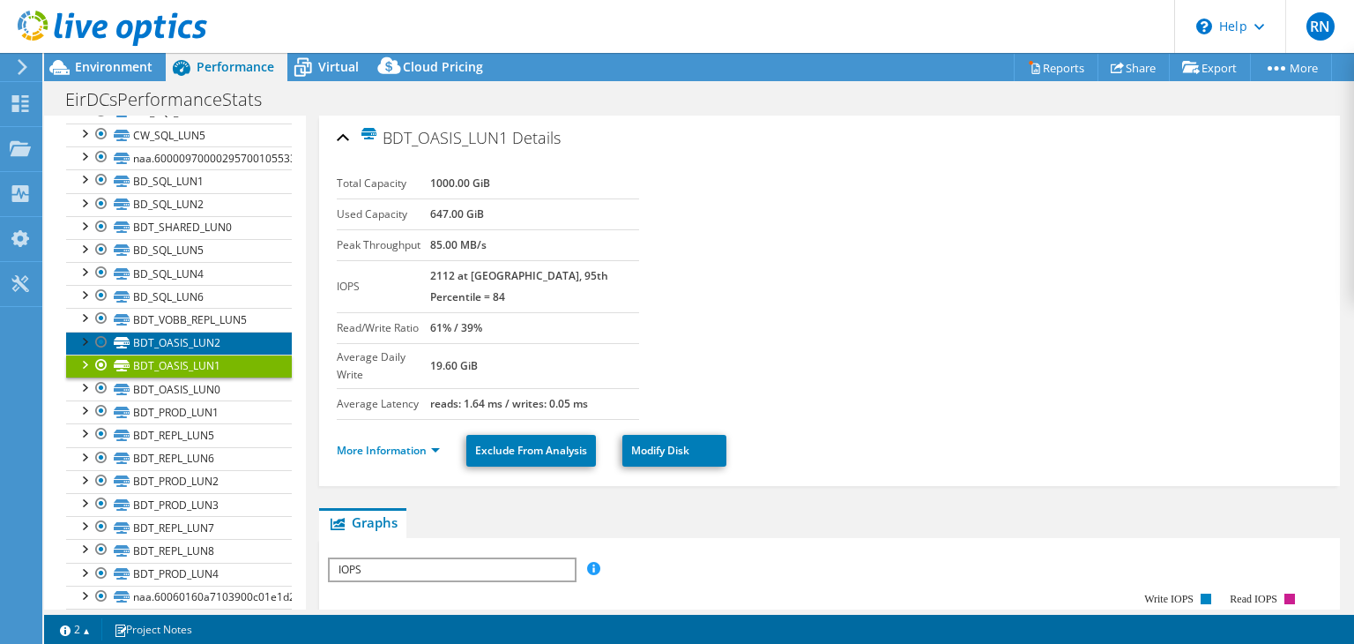
click at [215, 331] on link "BDT_OASIS_LUN2" at bounding box center [179, 342] width 226 height 23
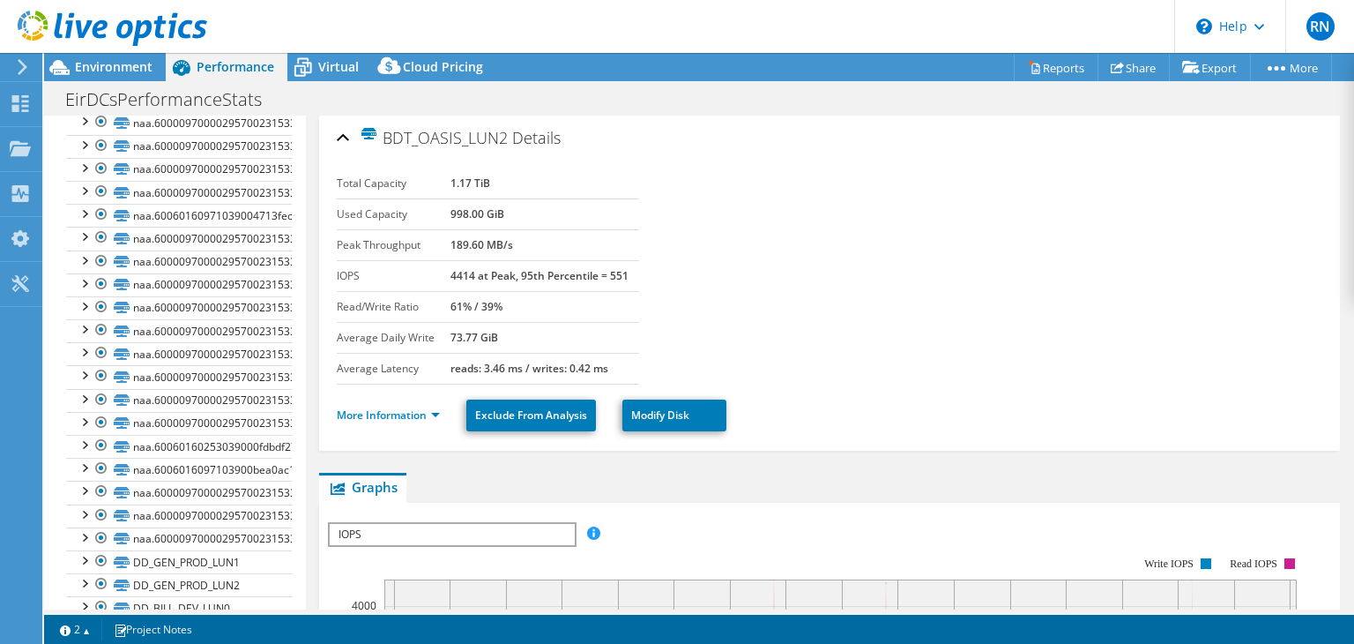
scroll to position [4965, 0]
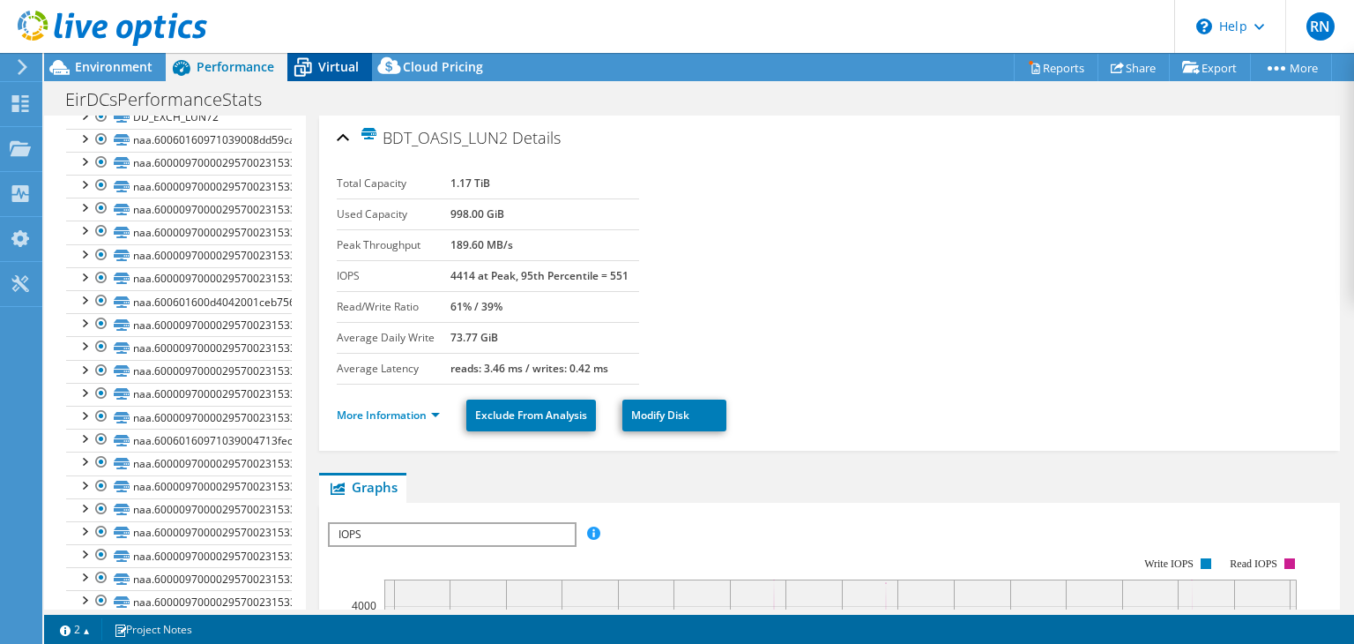
click at [313, 63] on icon at bounding box center [302, 67] width 31 height 31
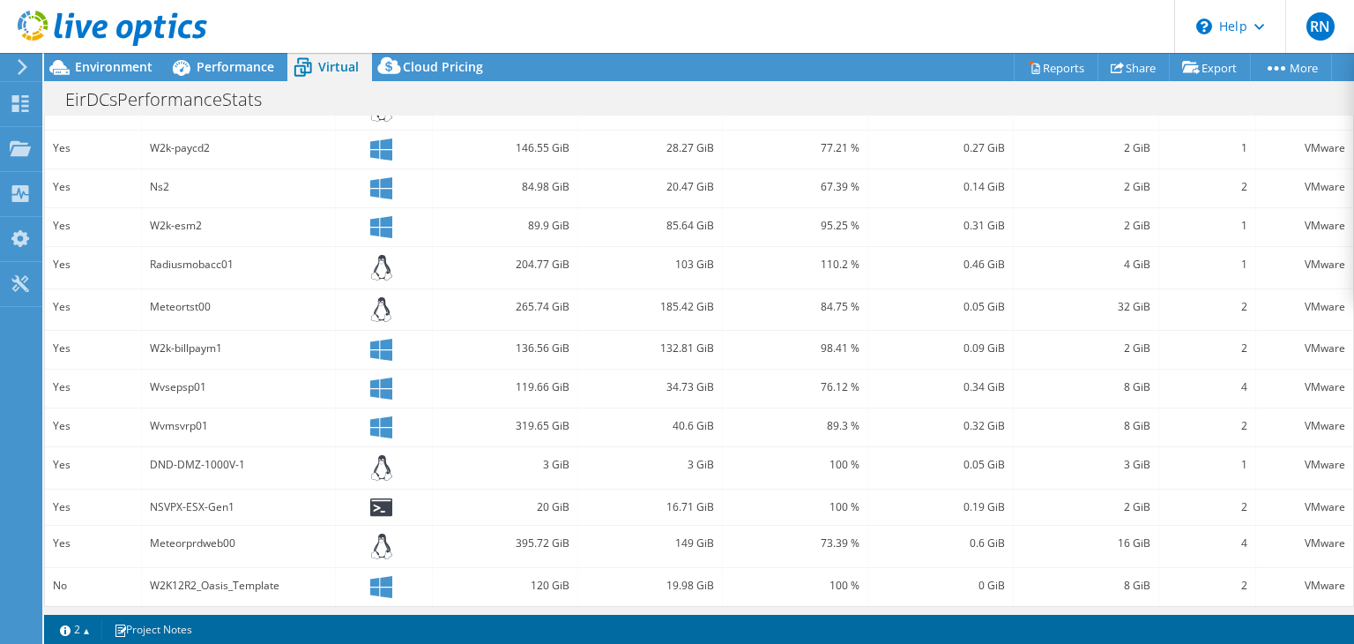
scroll to position [0, 0]
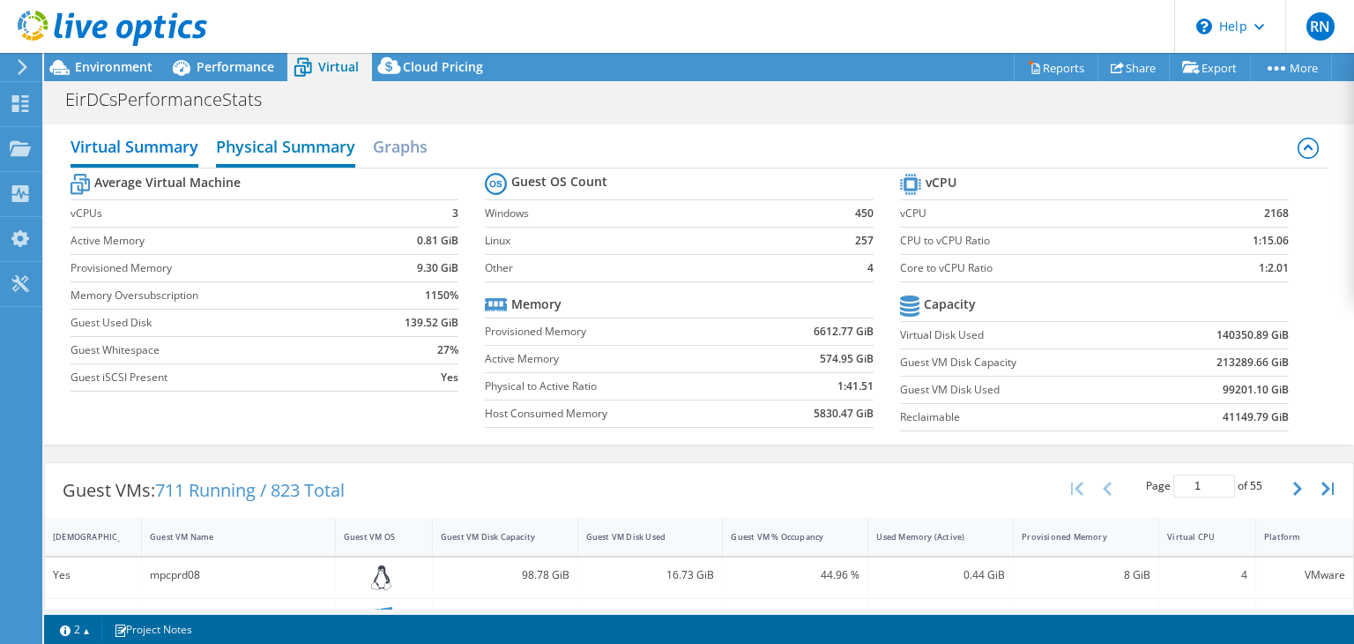
click at [247, 137] on h2 "Physical Summary" at bounding box center [285, 148] width 139 height 39
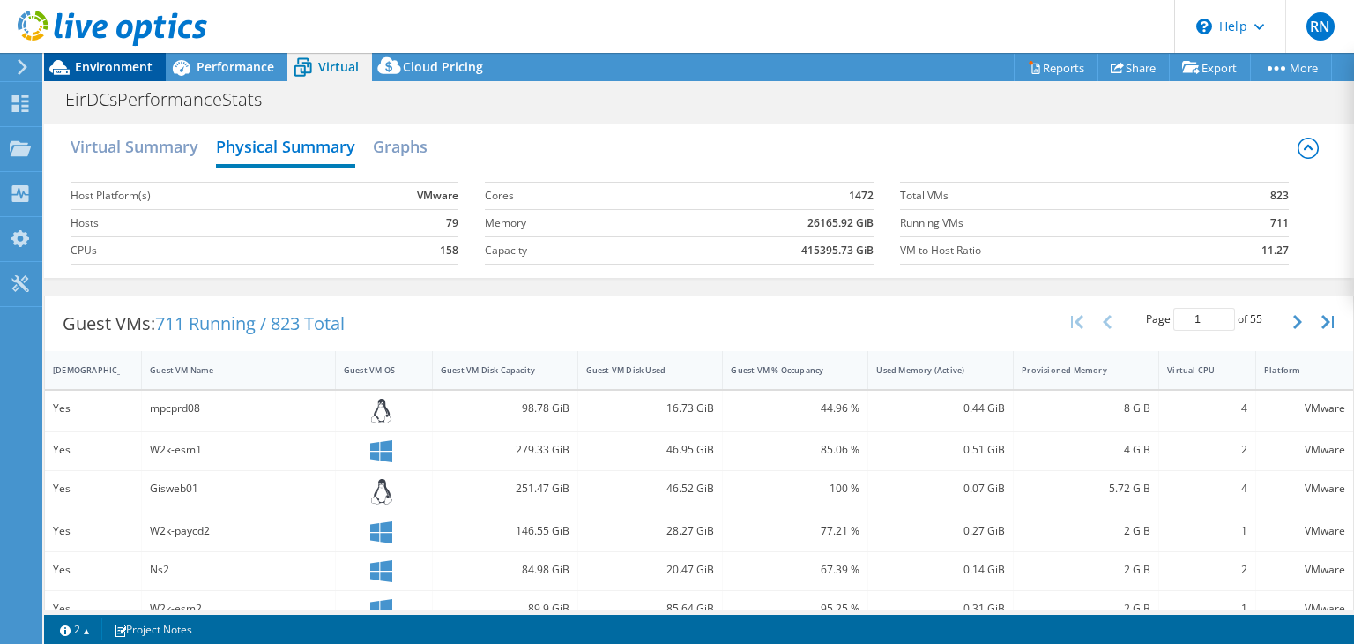
click at [93, 62] on span "Environment" at bounding box center [114, 66] width 78 height 17
